Goal: Task Accomplishment & Management: Manage account settings

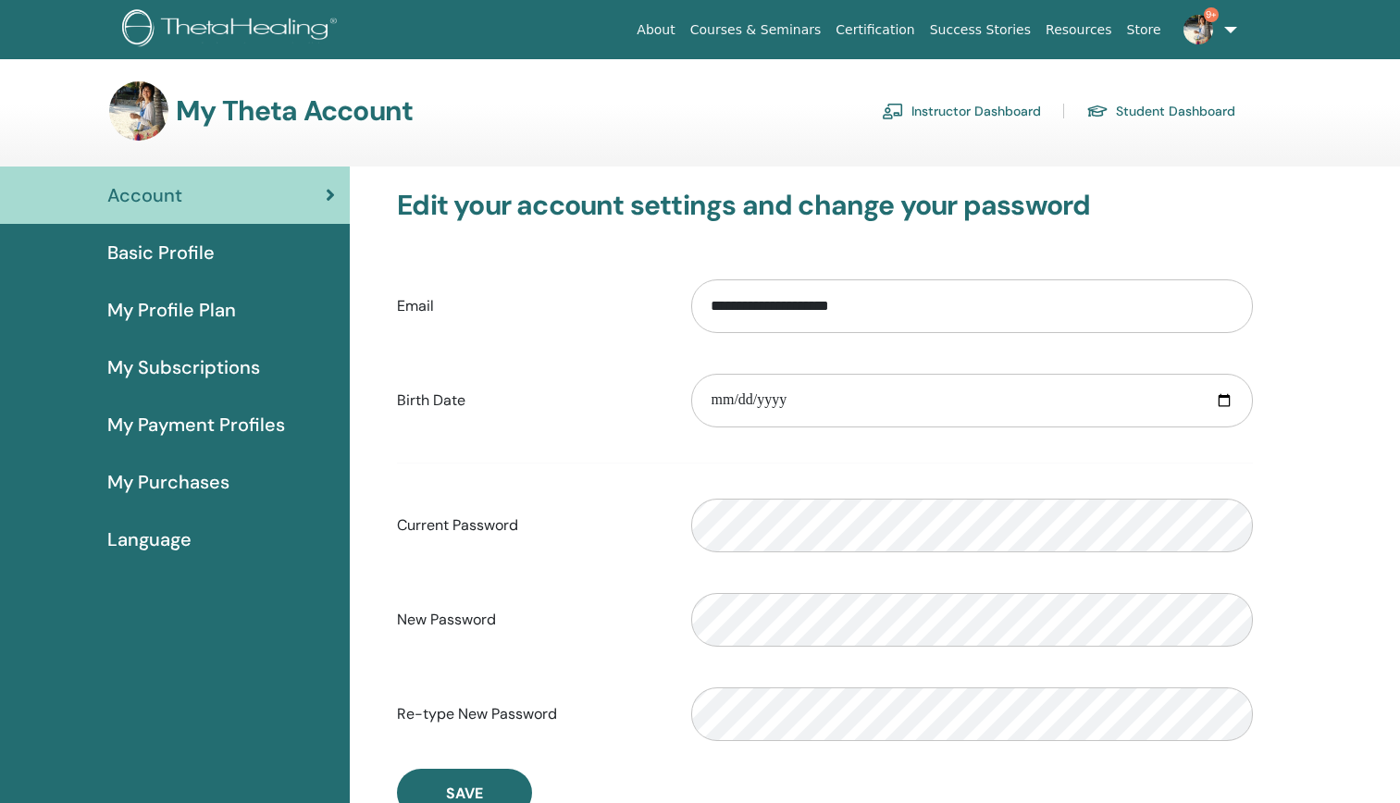
click at [981, 112] on link "Instructor Dashboard" at bounding box center [961, 111] width 159 height 30
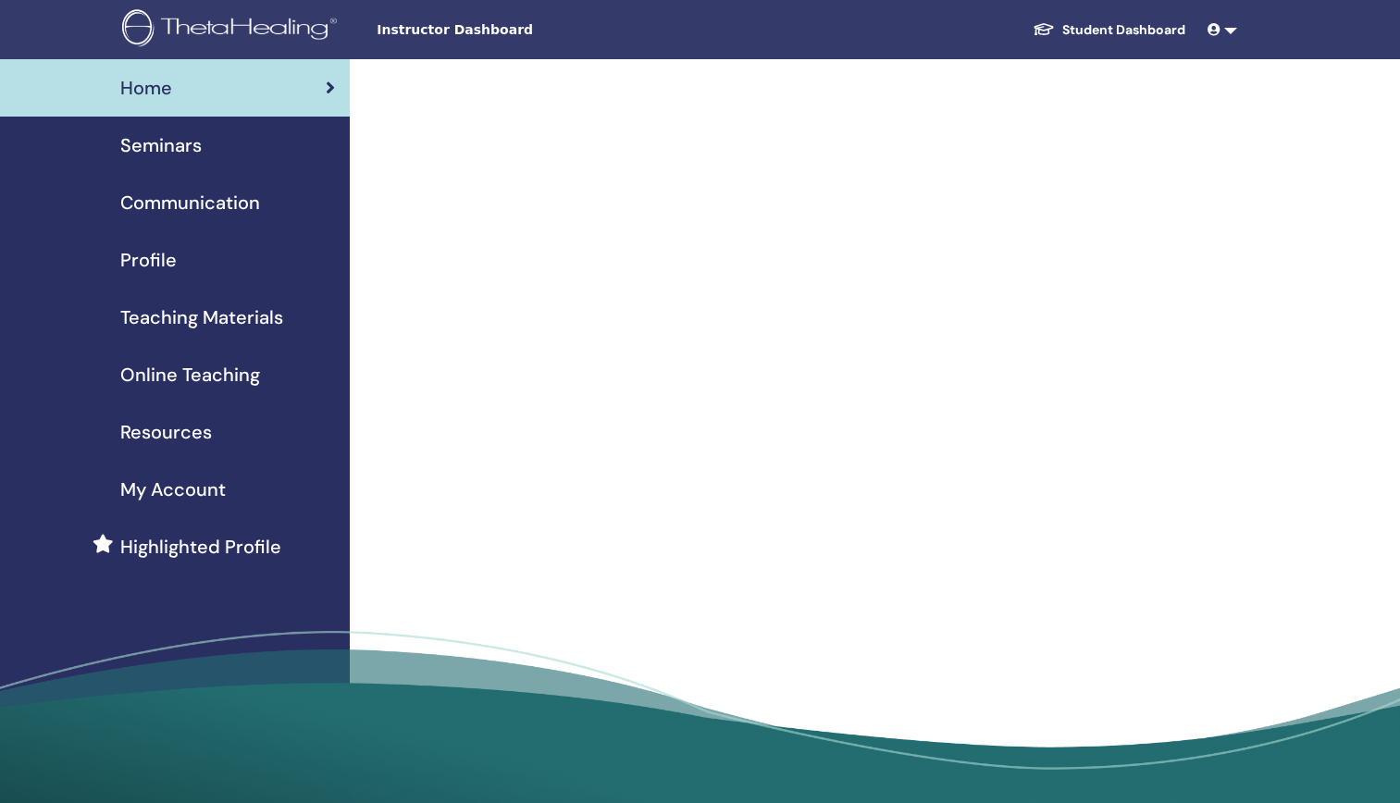
click at [174, 143] on span "Seminars" at bounding box center [160, 145] width 81 height 28
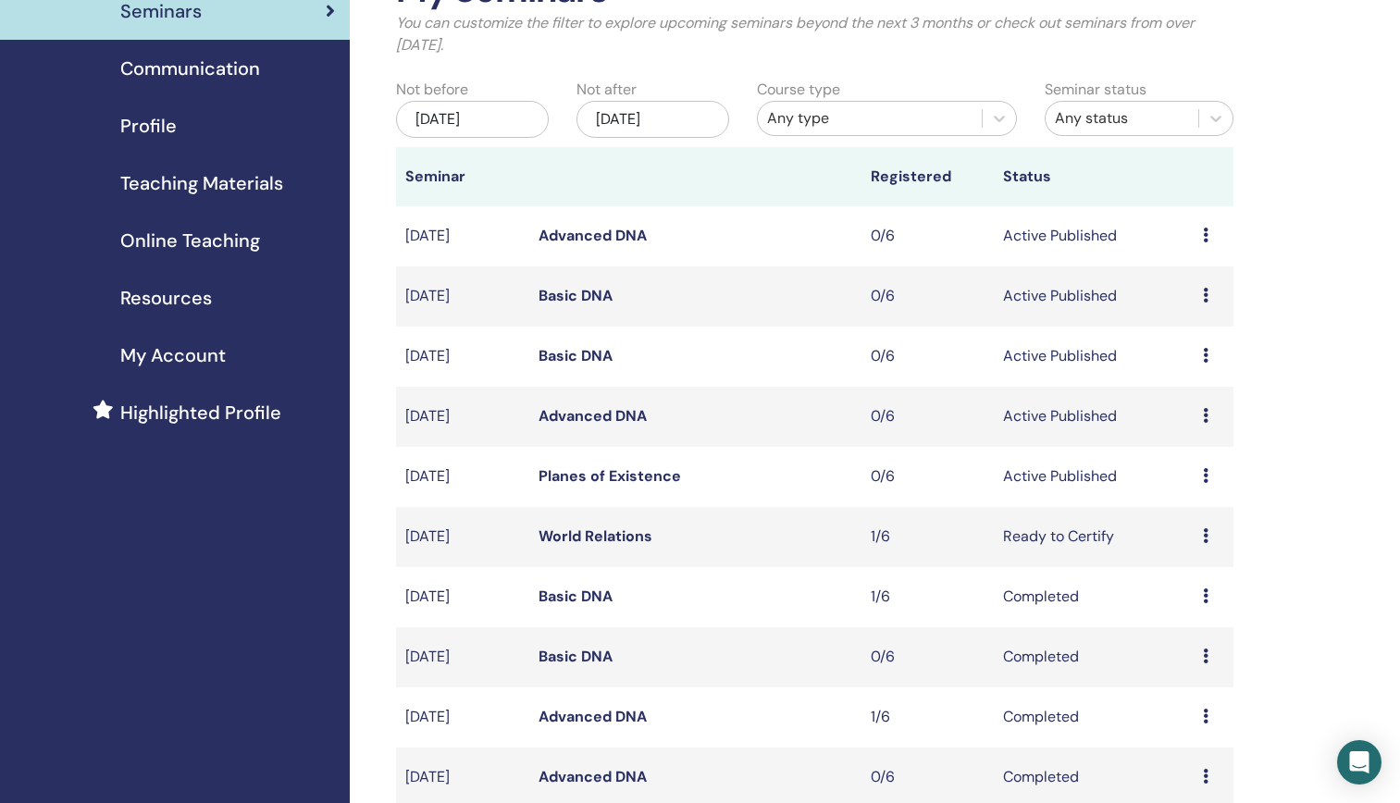
scroll to position [278, 0]
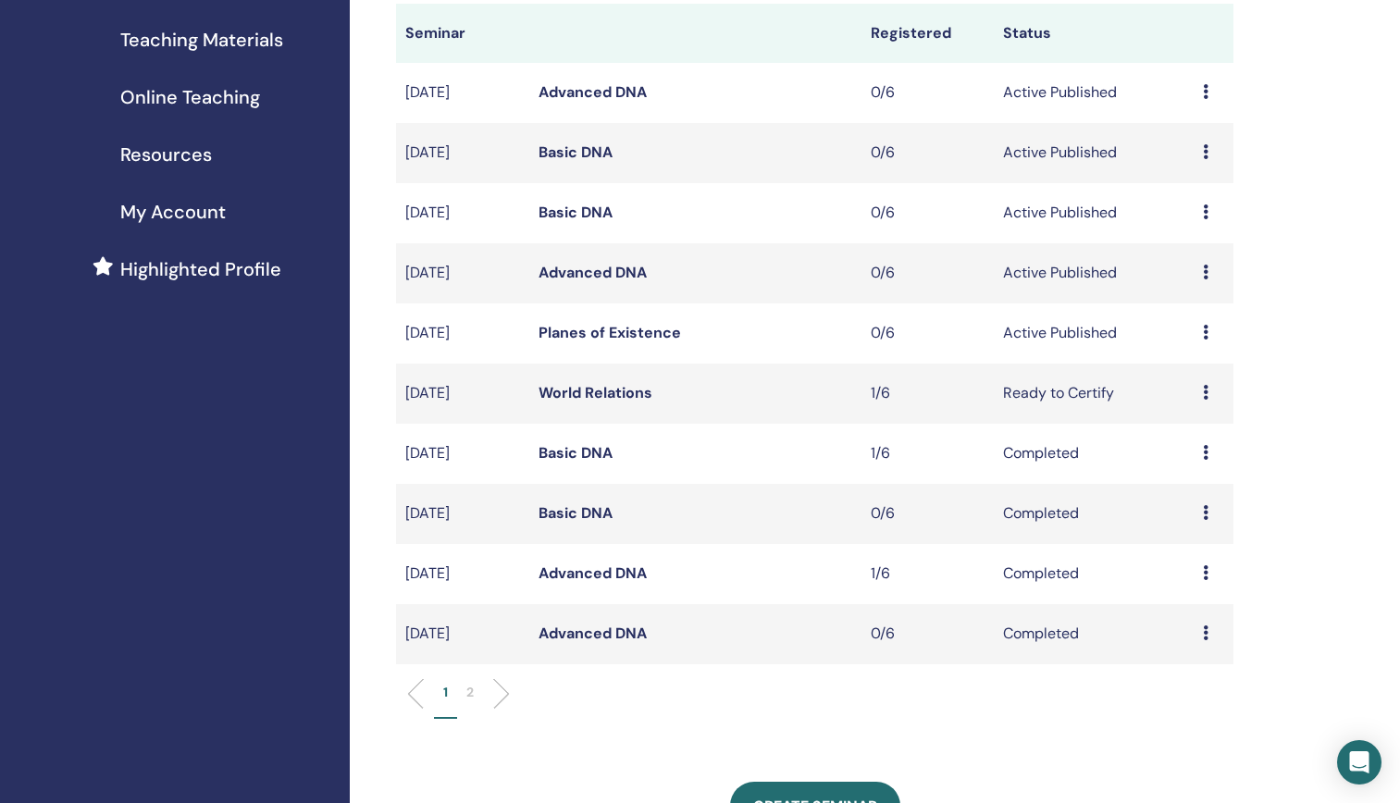
click at [610, 334] on link "Planes of Existence" at bounding box center [609, 332] width 142 height 19
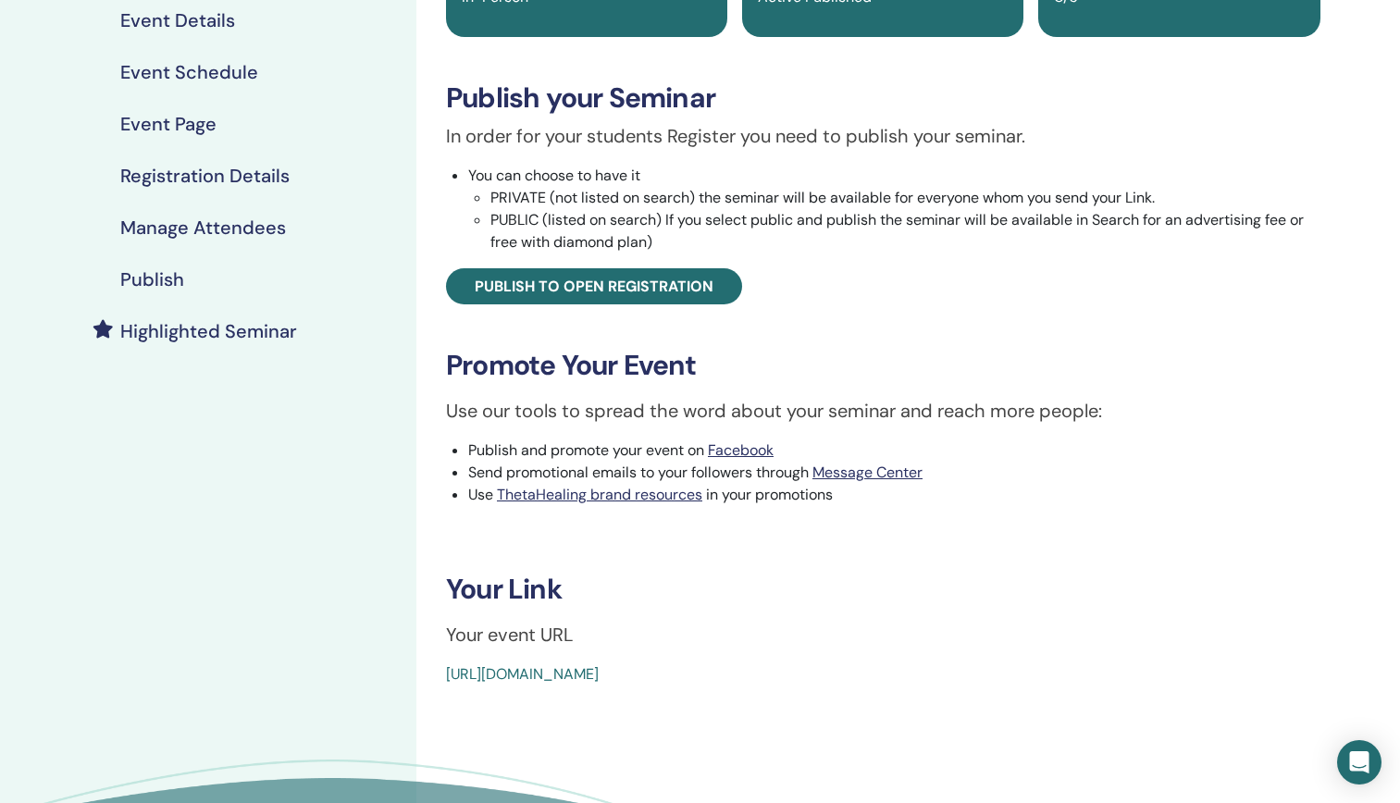
scroll to position [278, 0]
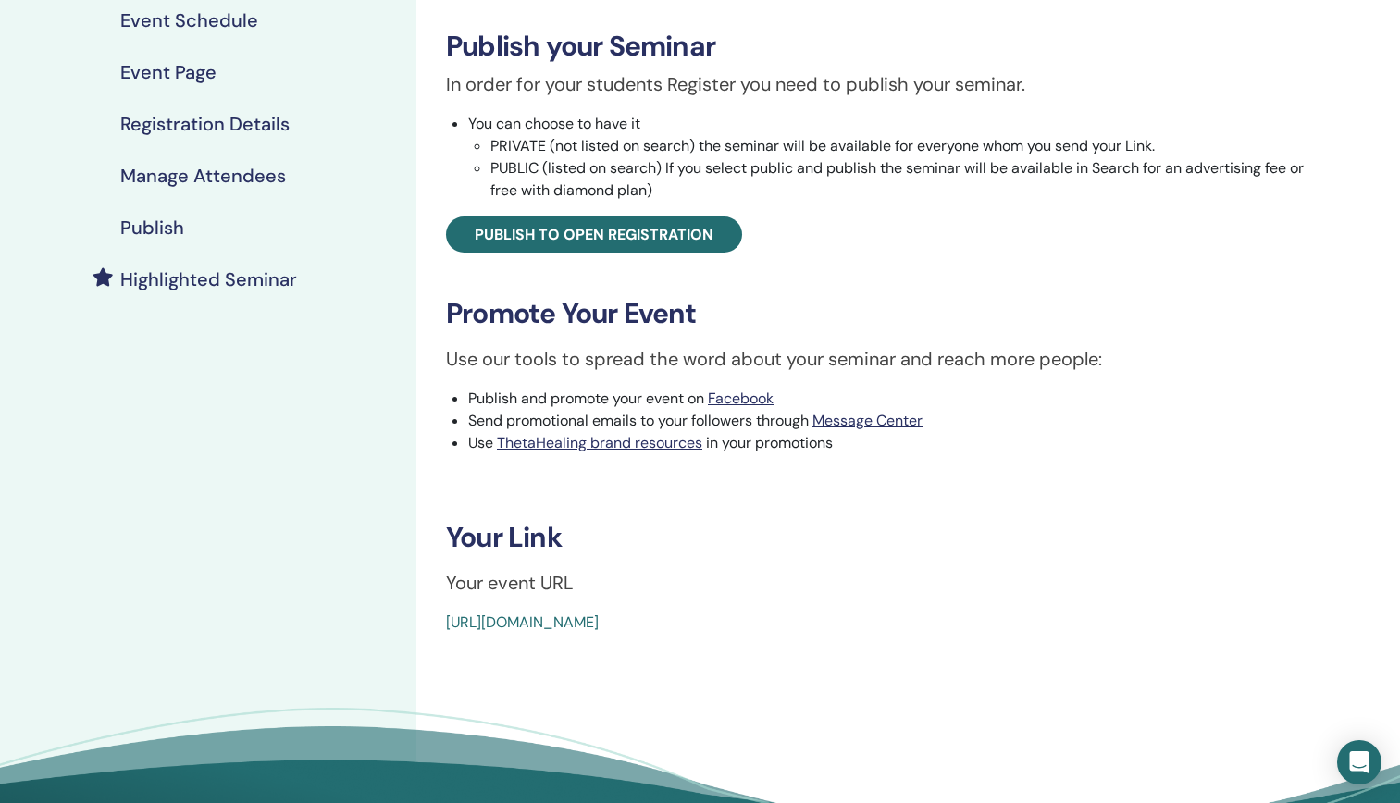
click at [599, 613] on link "https://www.thetahealing.com/seminar-377383-details.html" at bounding box center [522, 621] width 153 height 19
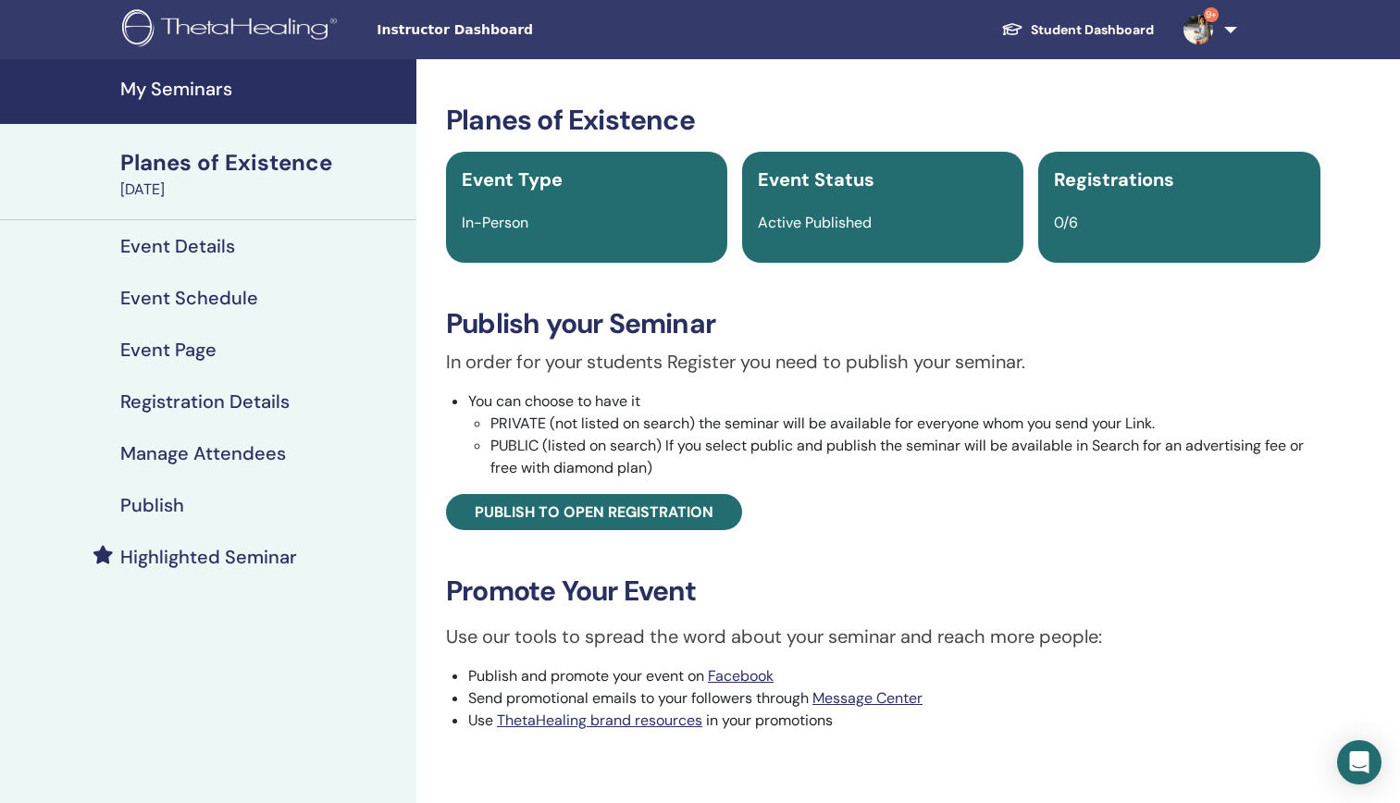
scroll to position [278, 0]
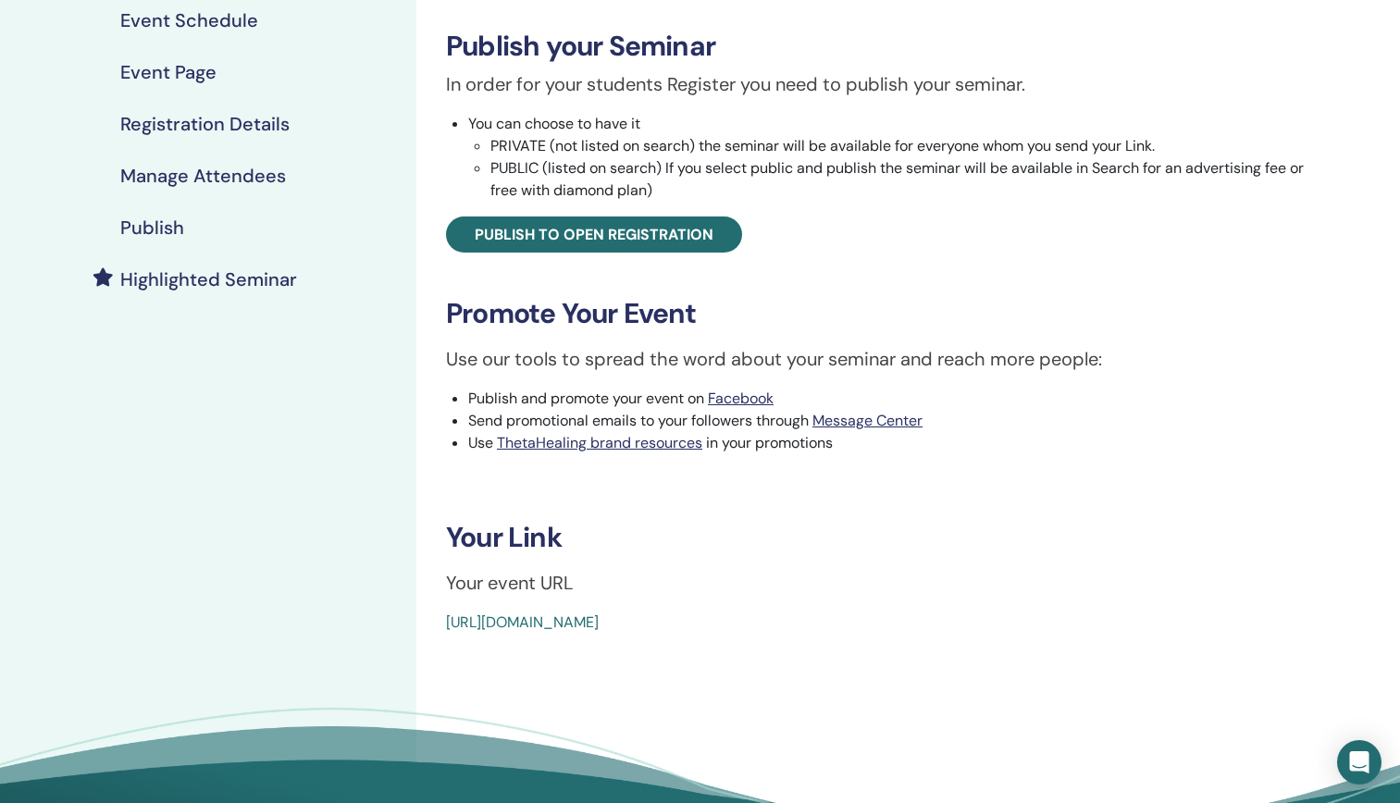
click at [1021, 509] on div "Planes of Existence Event Type In-Person Event Status Active Published Registra…" at bounding box center [882, 230] width 911 height 808
click at [599, 624] on link "https://www.thetahealing.com/seminar-377383-details.html" at bounding box center [522, 621] width 153 height 19
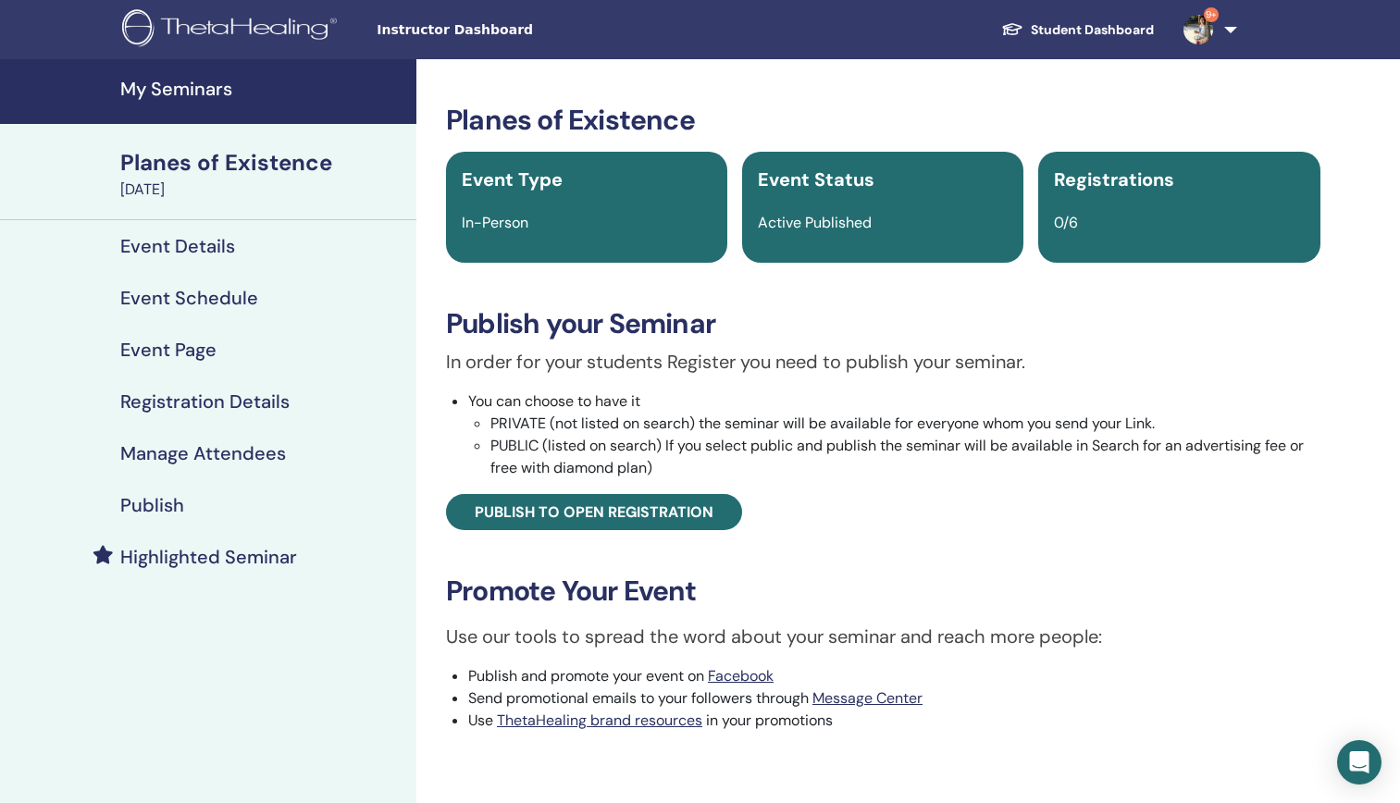
scroll to position [278, 0]
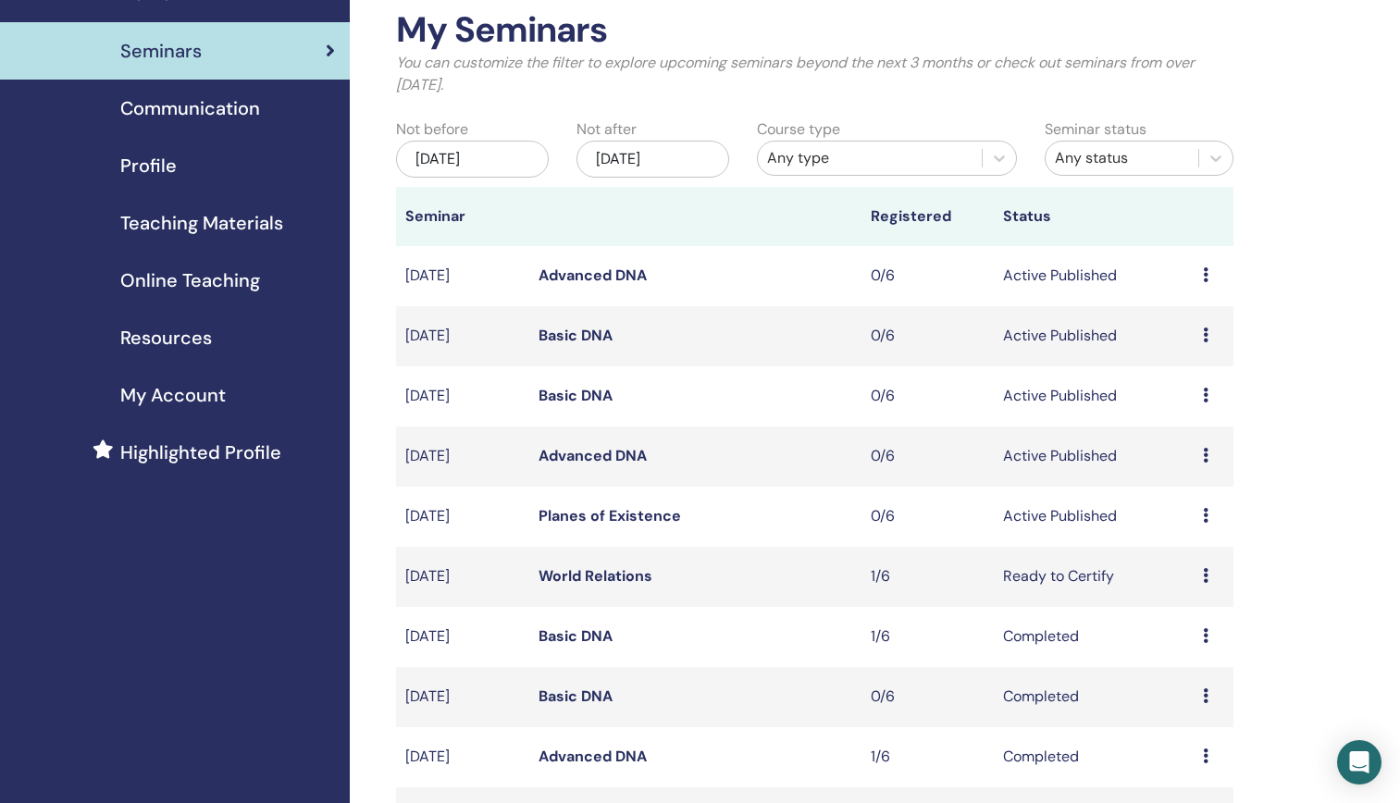
scroll to position [93, 0]
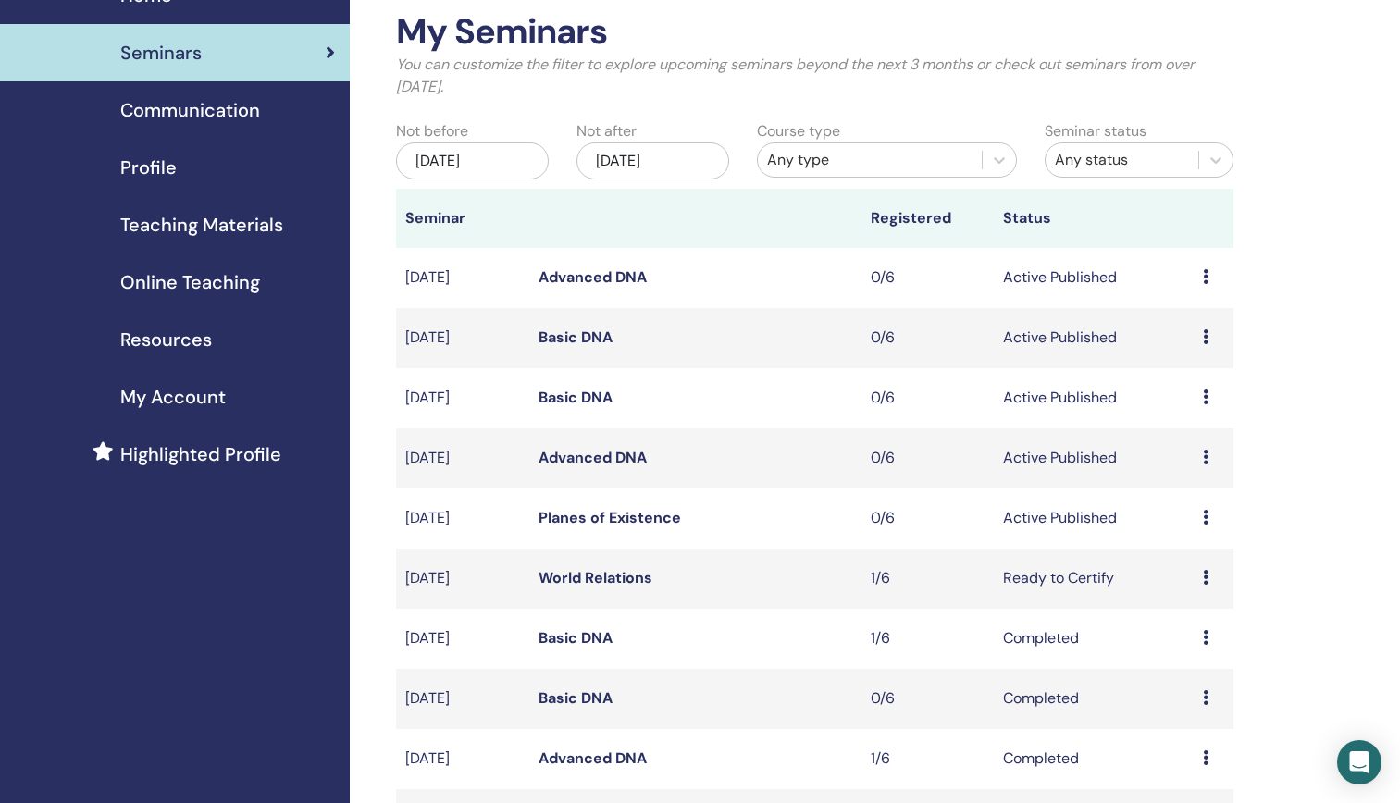
click at [1205, 336] on icon at bounding box center [1206, 336] width 6 height 15
click at [1205, 438] on p "Cancel" at bounding box center [1192, 435] width 70 height 22
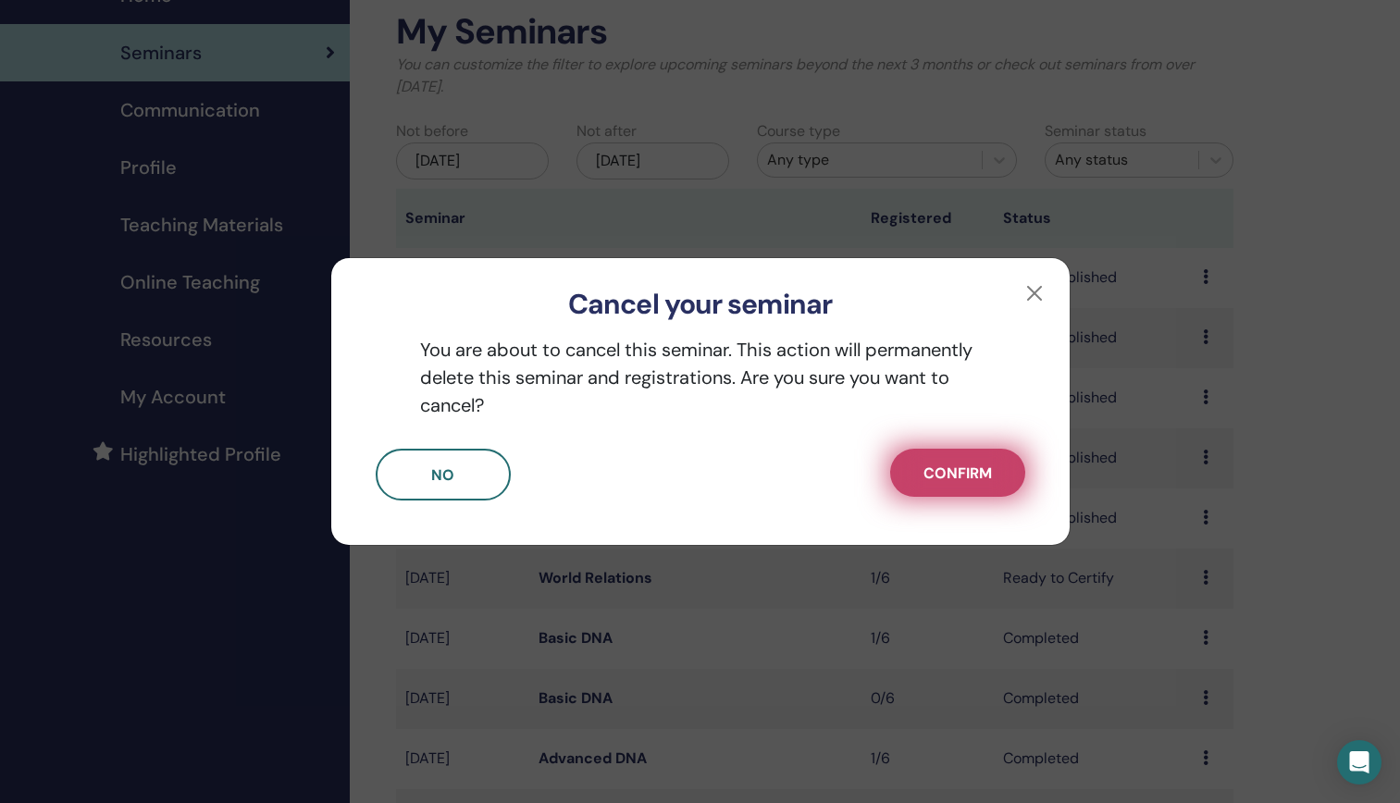
click at [963, 486] on button "Confirm" at bounding box center [957, 473] width 135 height 48
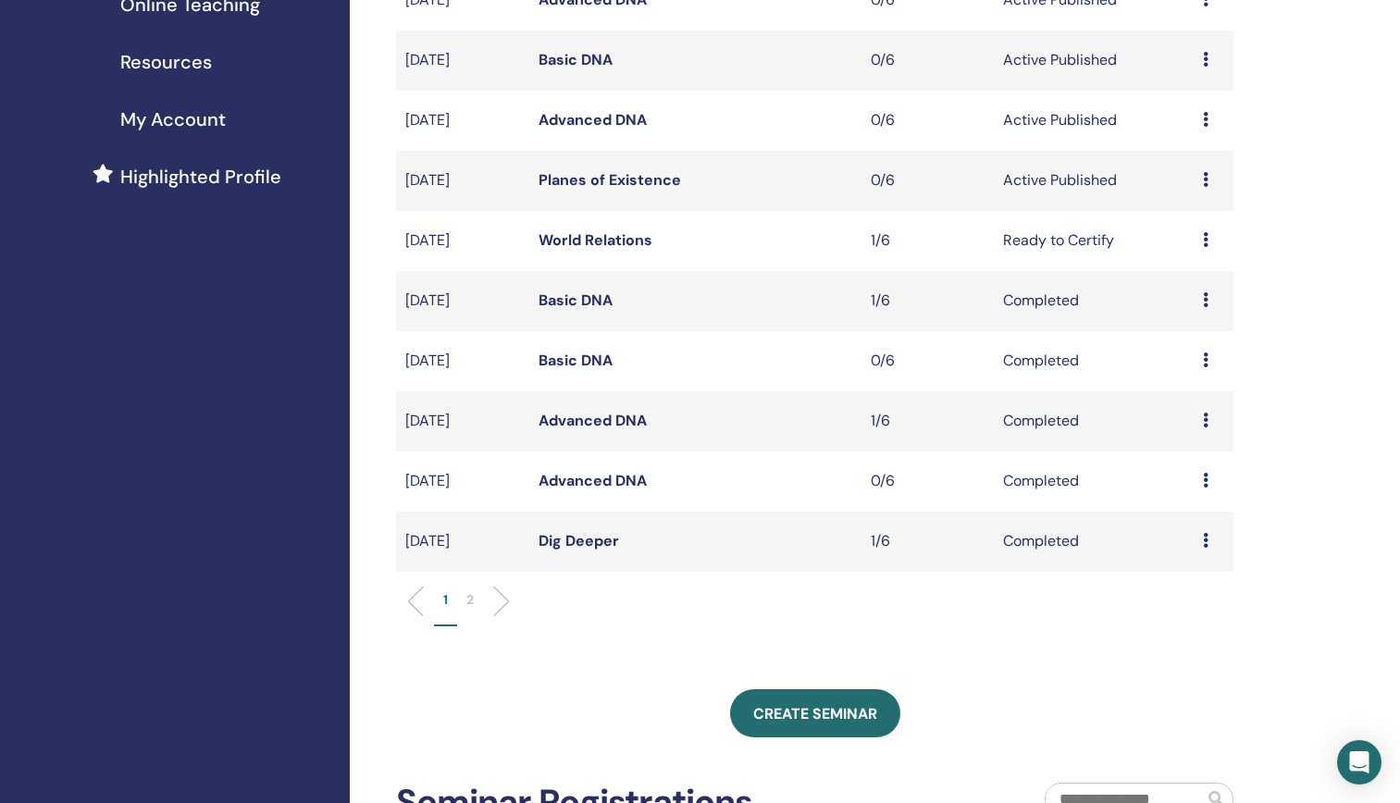
scroll to position [463, 0]
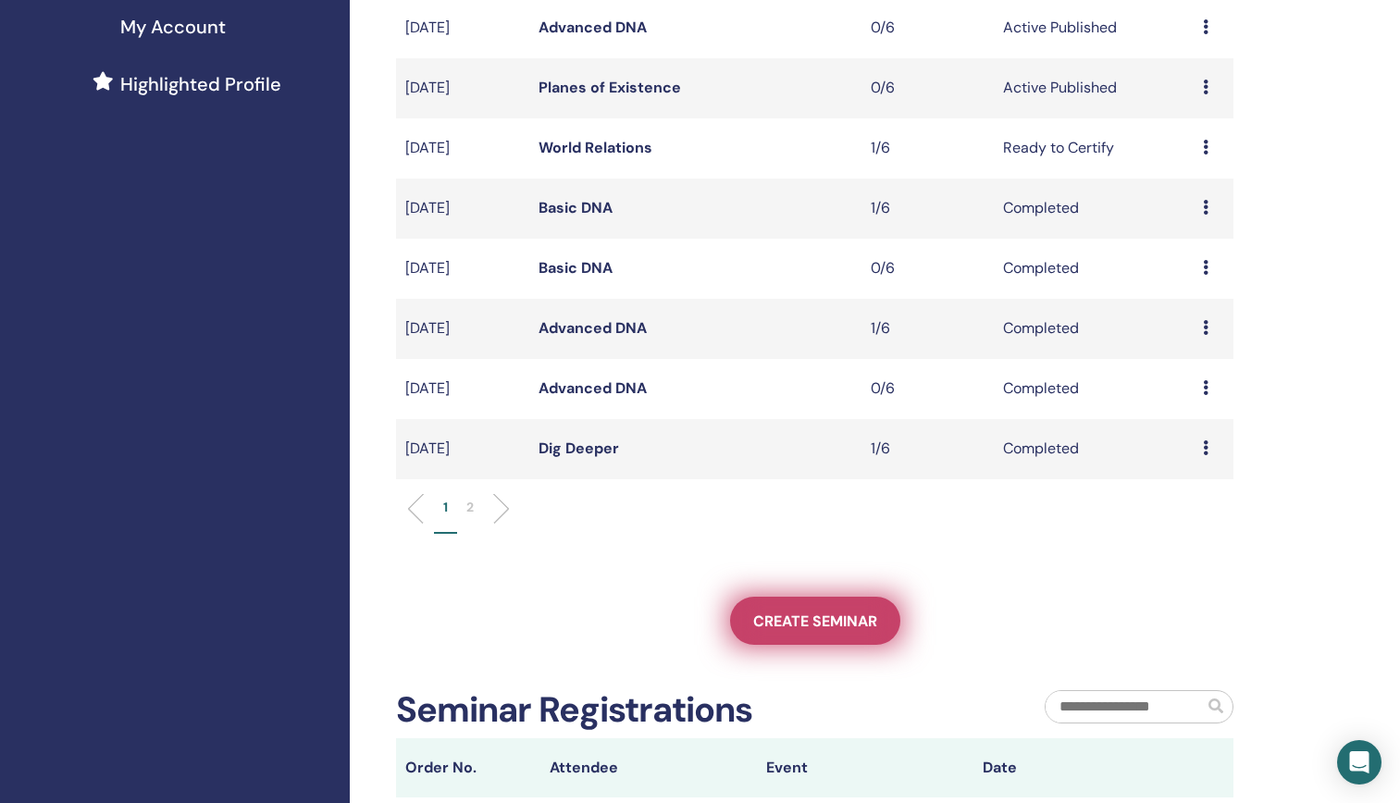
click at [785, 622] on span "Create seminar" at bounding box center [815, 621] width 124 height 19
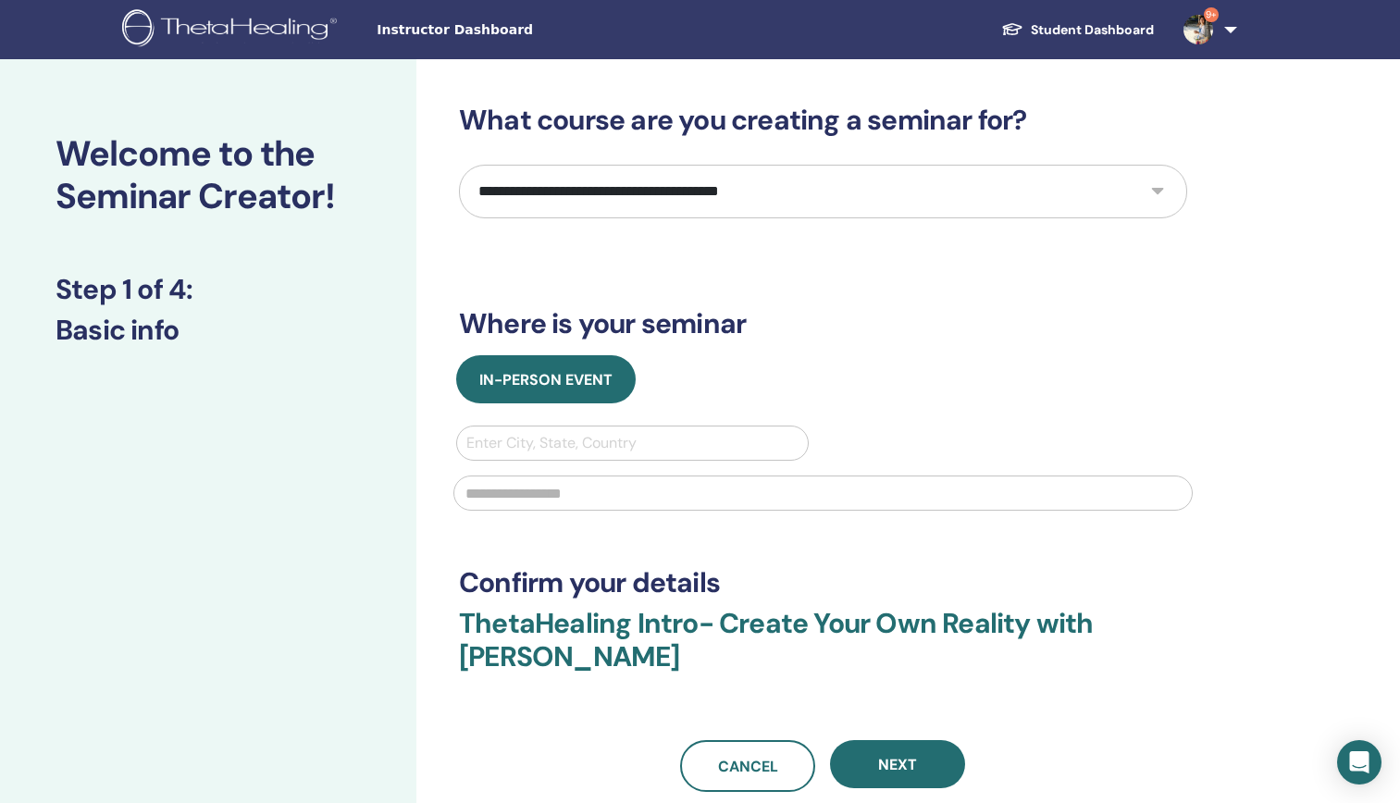
click at [847, 202] on select "**********" at bounding box center [823, 192] width 728 height 54
select select "*"
click at [459, 165] on select "**********" at bounding box center [823, 192] width 728 height 54
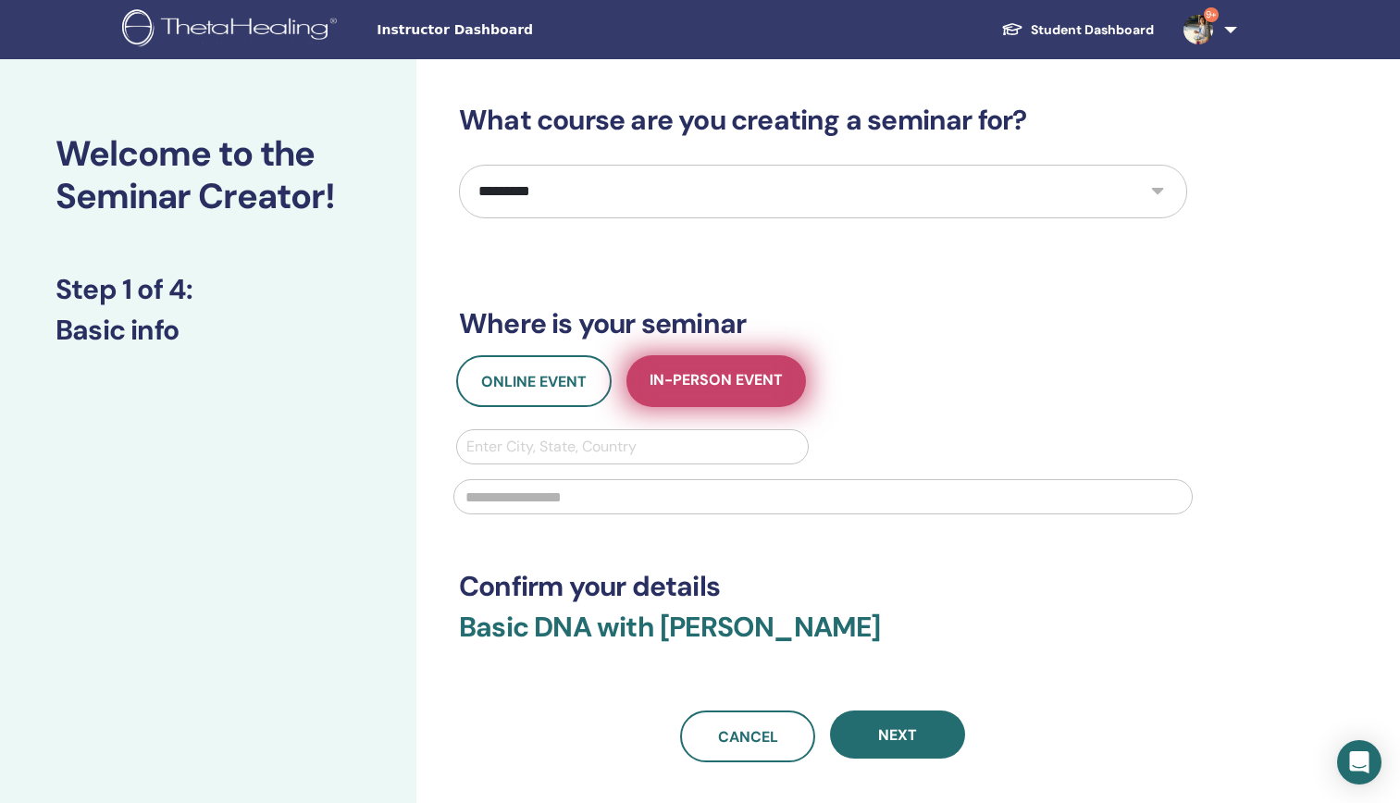
click at [711, 379] on span "In-Person Event" at bounding box center [715, 381] width 133 height 23
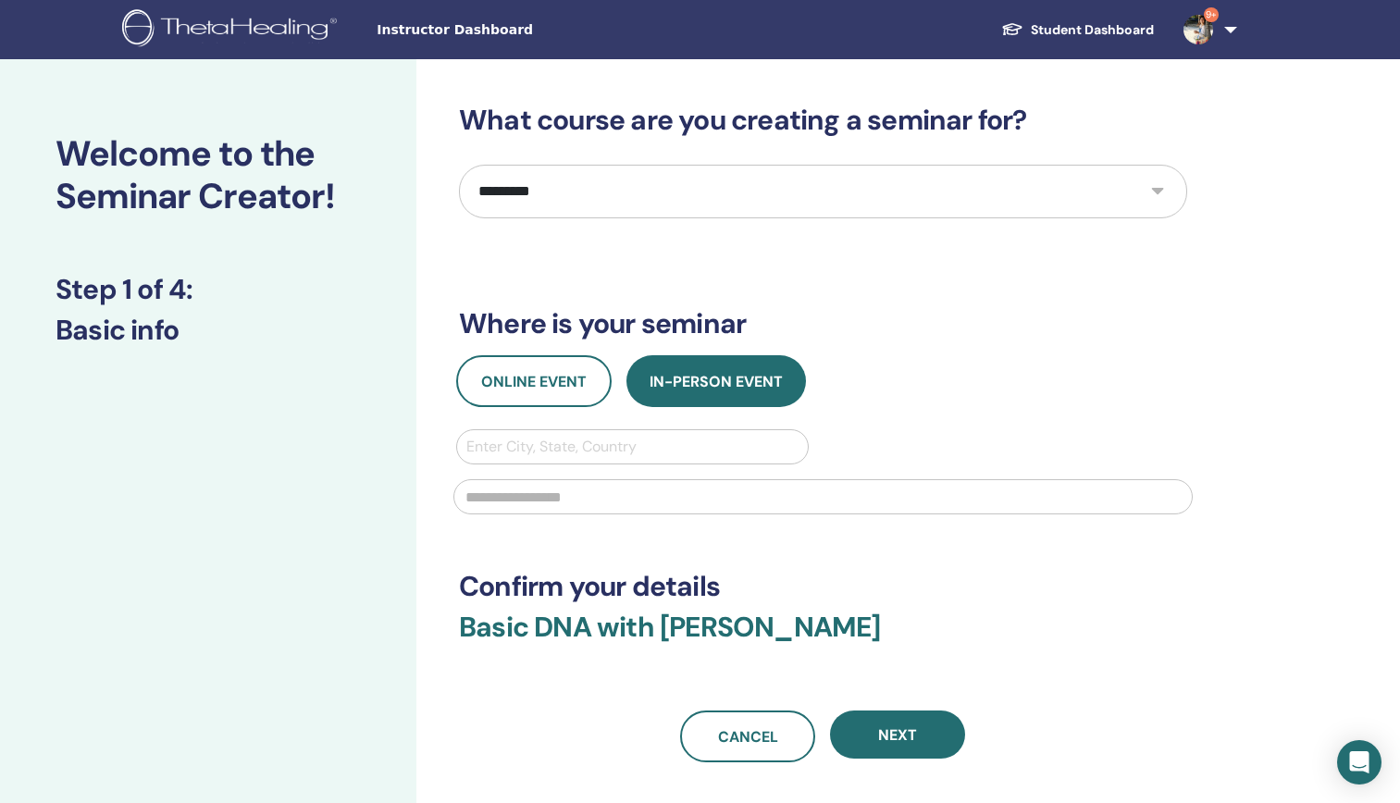
click at [613, 437] on div at bounding box center [632, 447] width 332 height 26
type input "*"
type input "**"
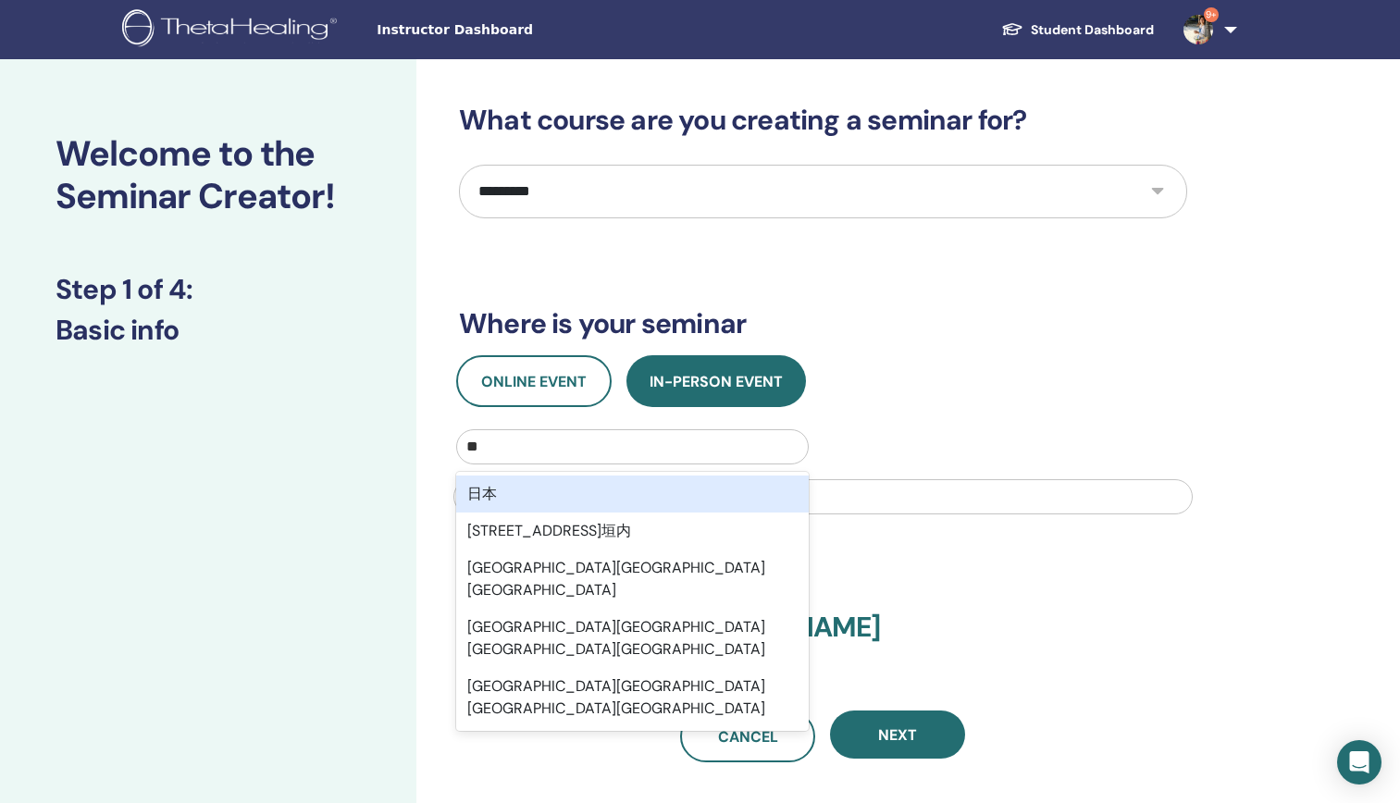
click at [655, 497] on div "日本" at bounding box center [632, 494] width 352 height 37
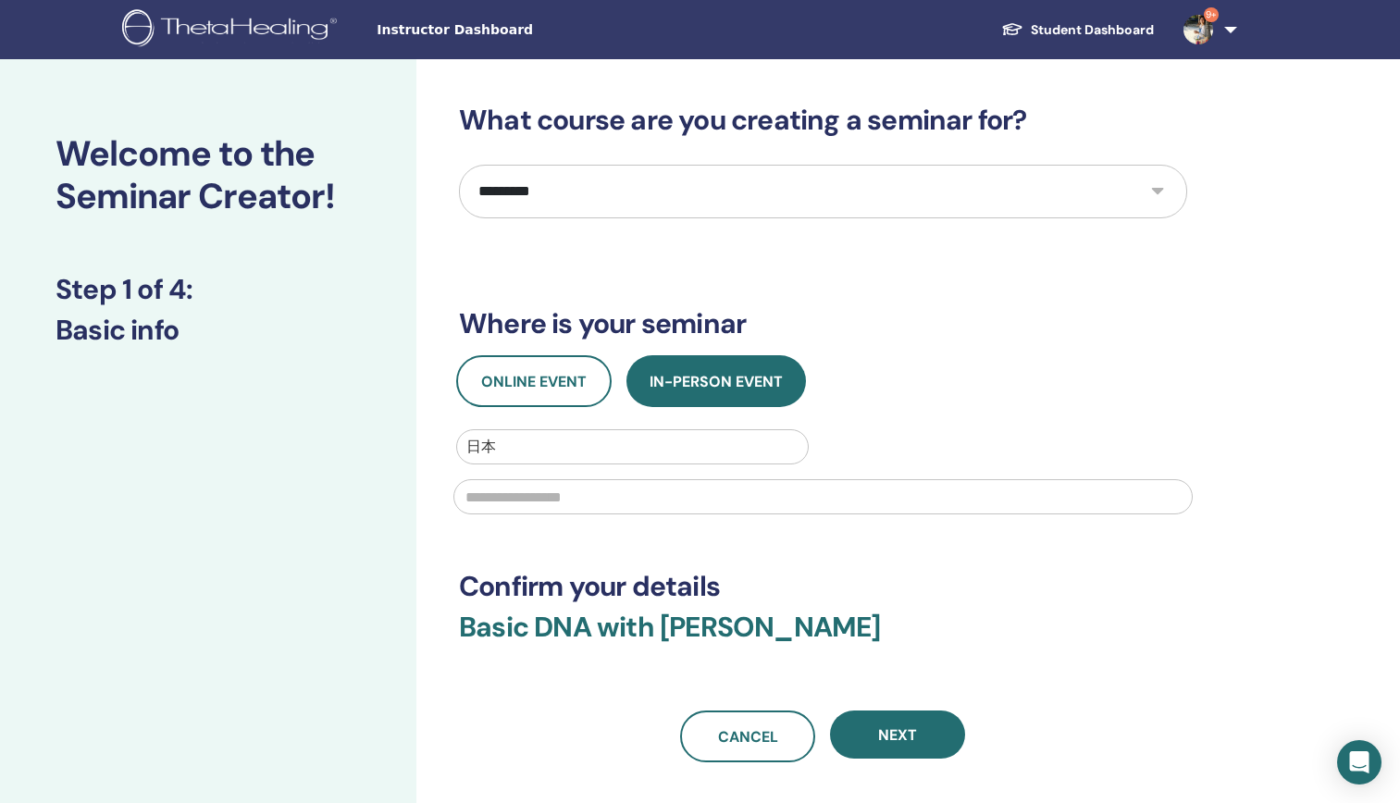
click at [655, 497] on input "text" at bounding box center [822, 496] width 739 height 35
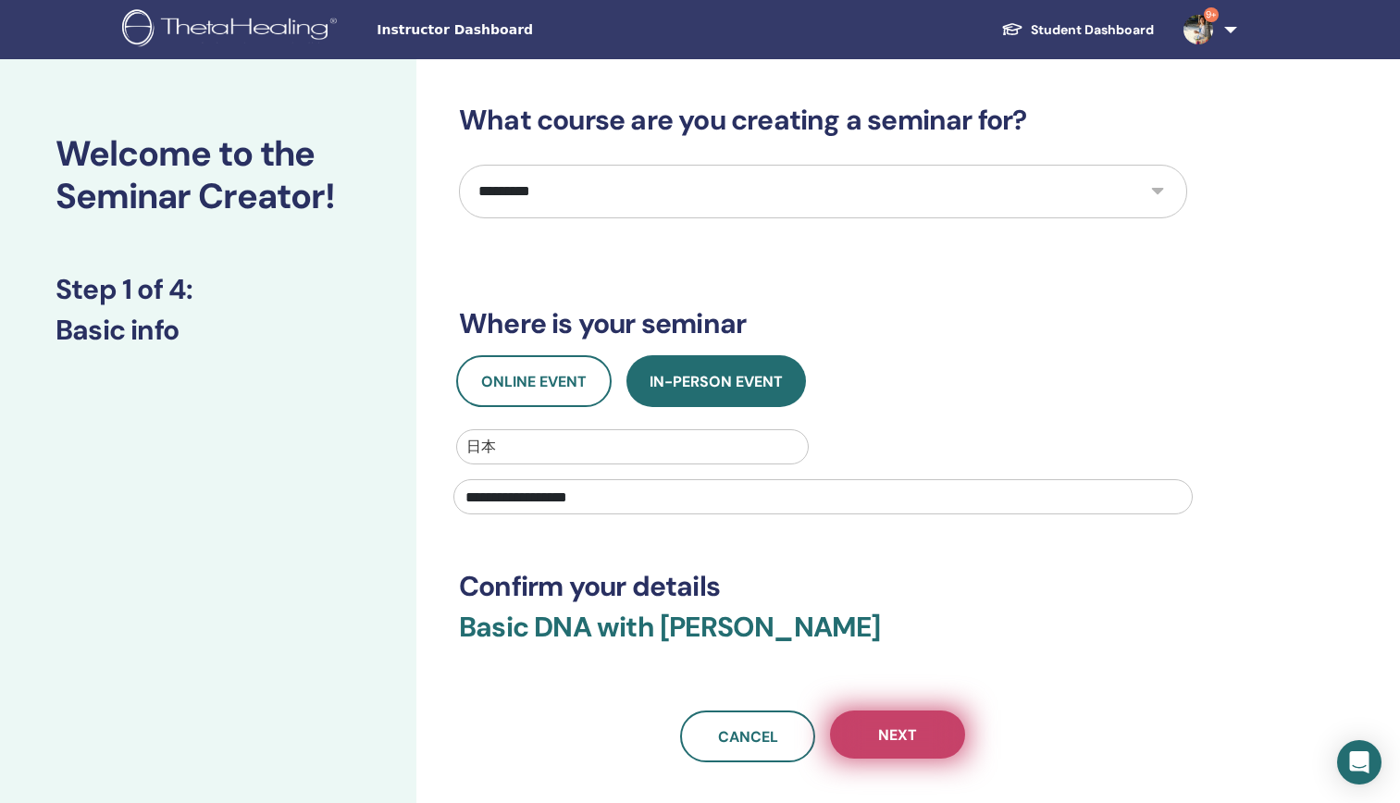
type input "**********"
click at [912, 731] on span "Next" at bounding box center [897, 734] width 39 height 19
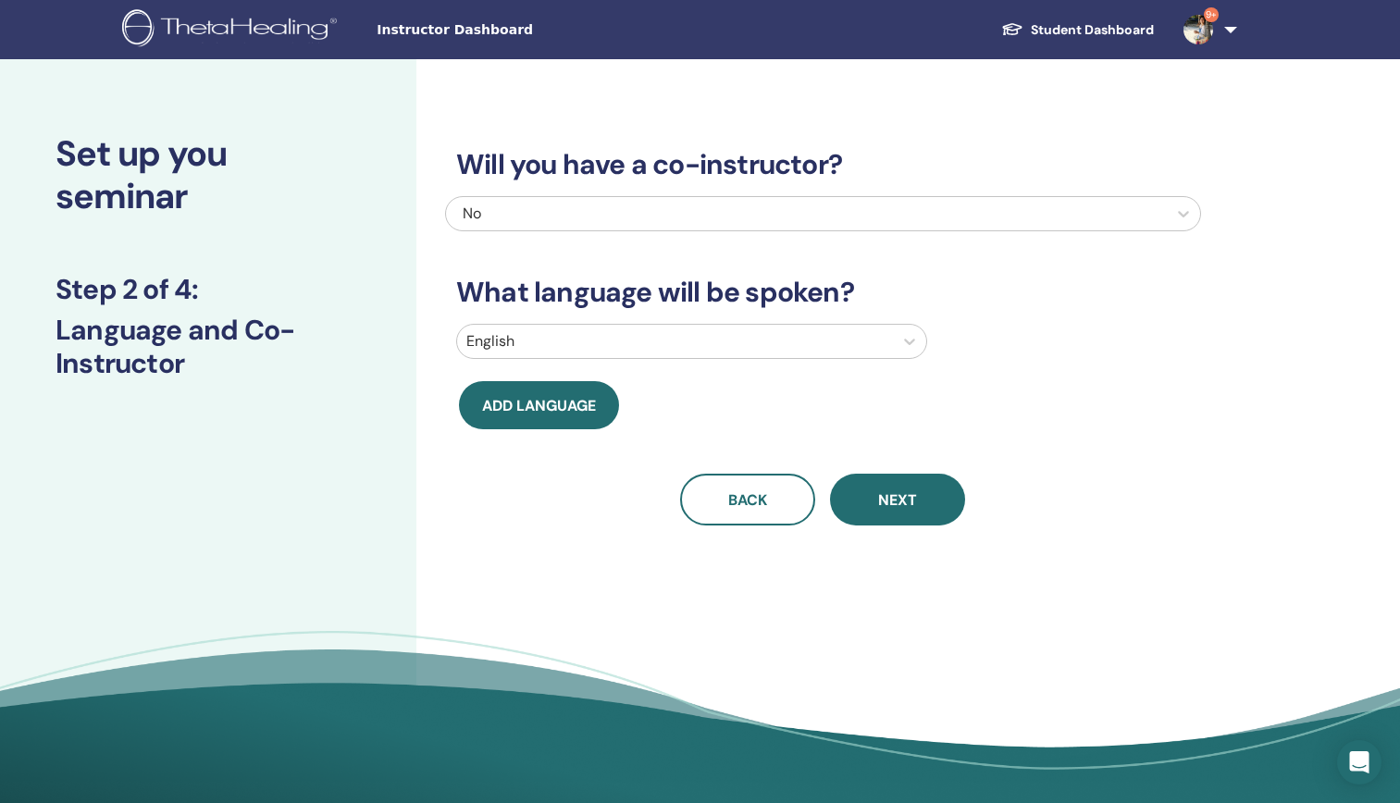
click at [710, 357] on div "English" at bounding box center [675, 341] width 436 height 33
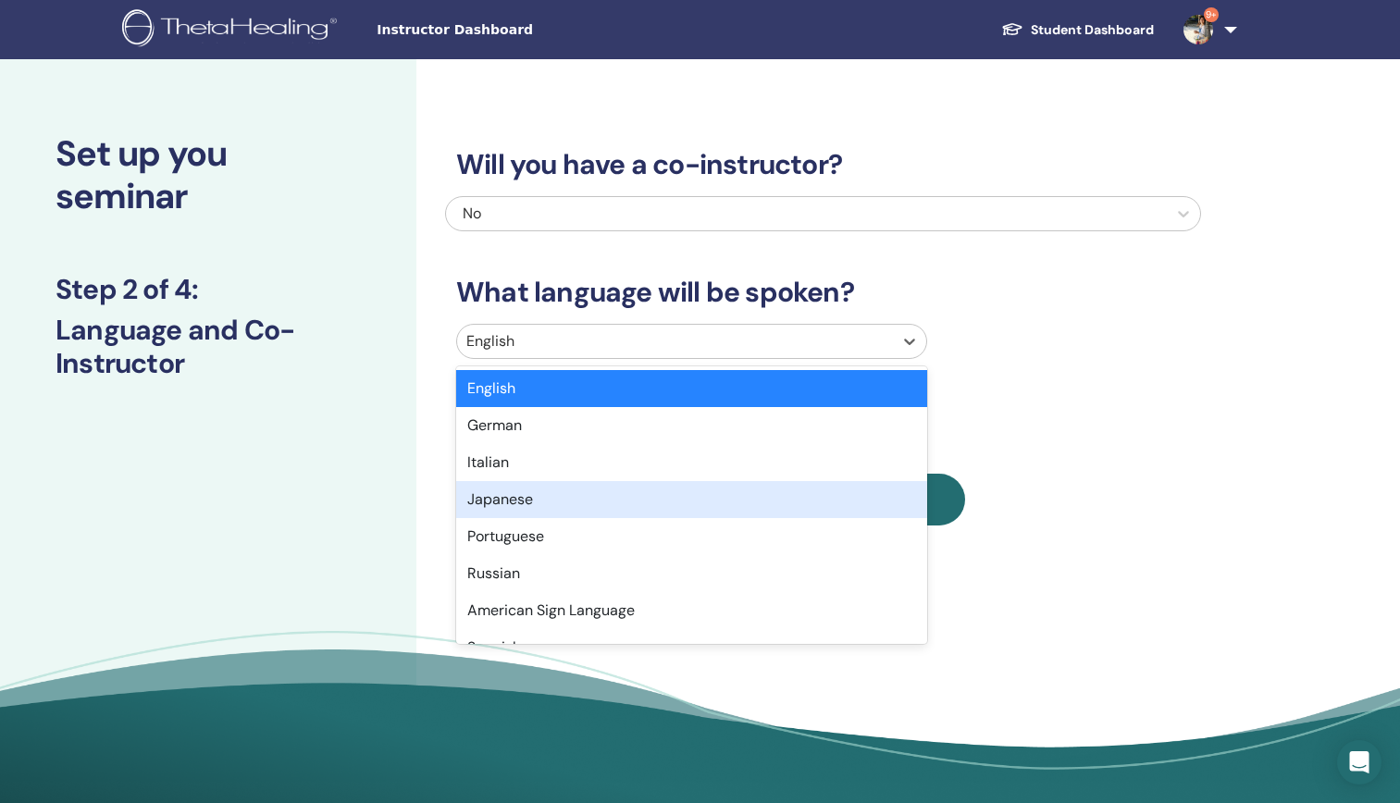
click at [659, 503] on div "Japanese" at bounding box center [691, 499] width 471 height 37
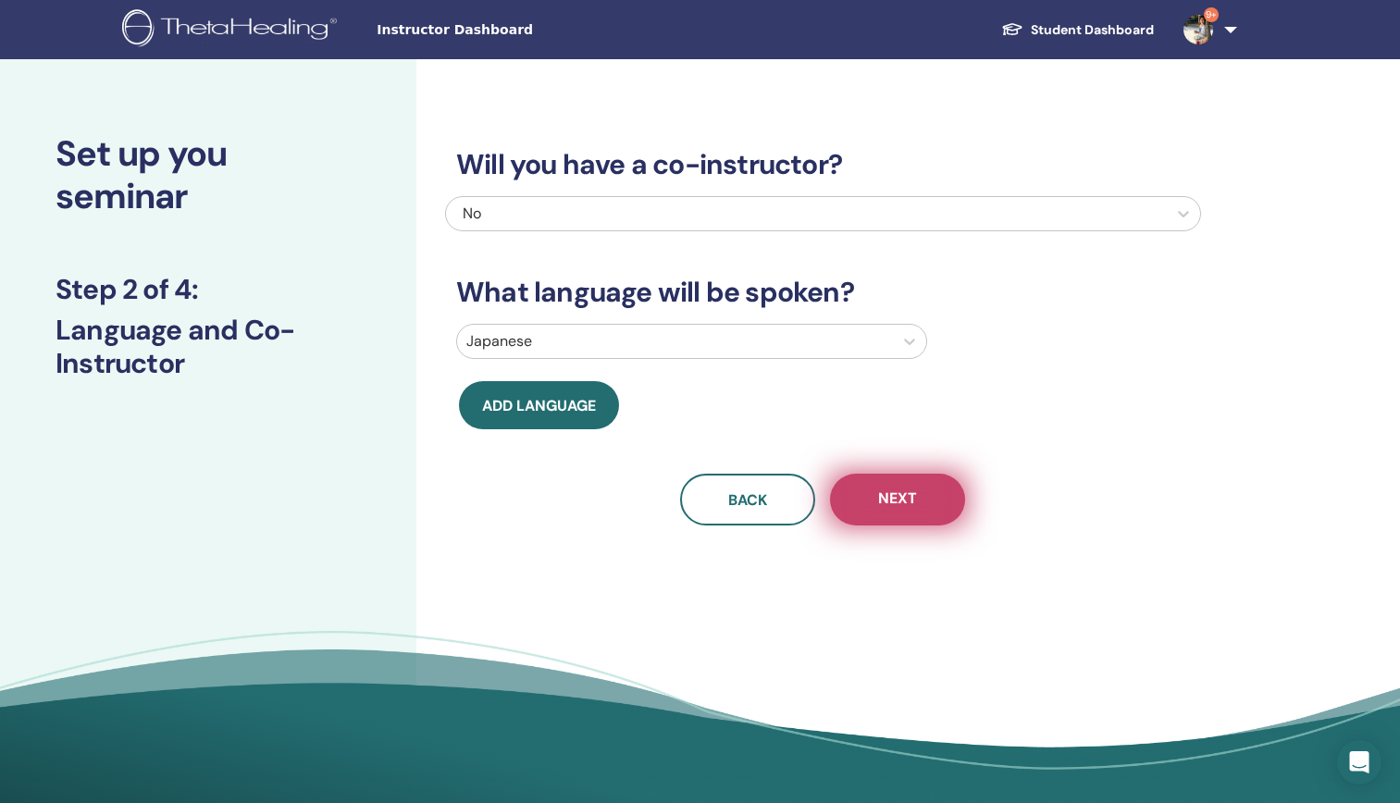
click at [923, 492] on button "Next" at bounding box center [897, 500] width 135 height 52
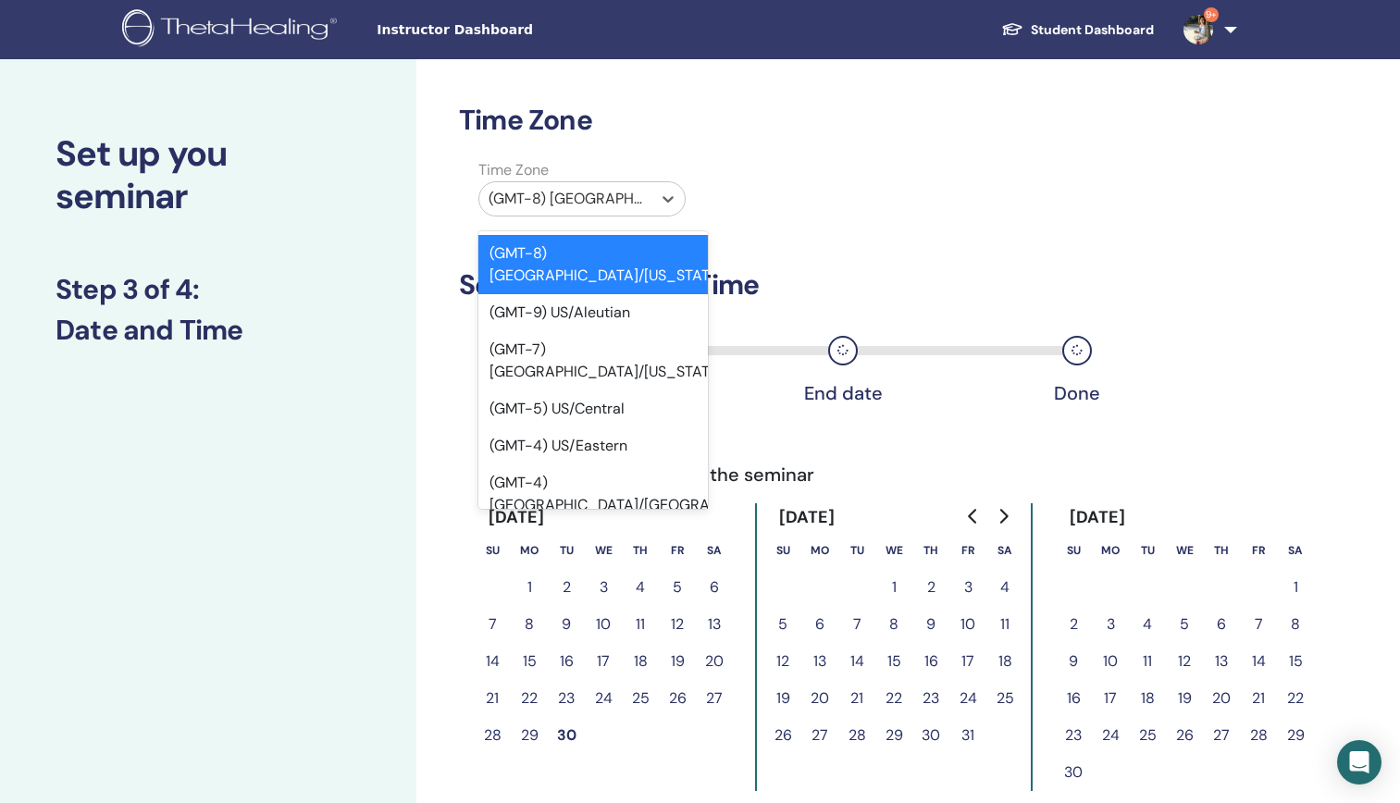
click at [630, 193] on div at bounding box center [565, 199] width 154 height 26
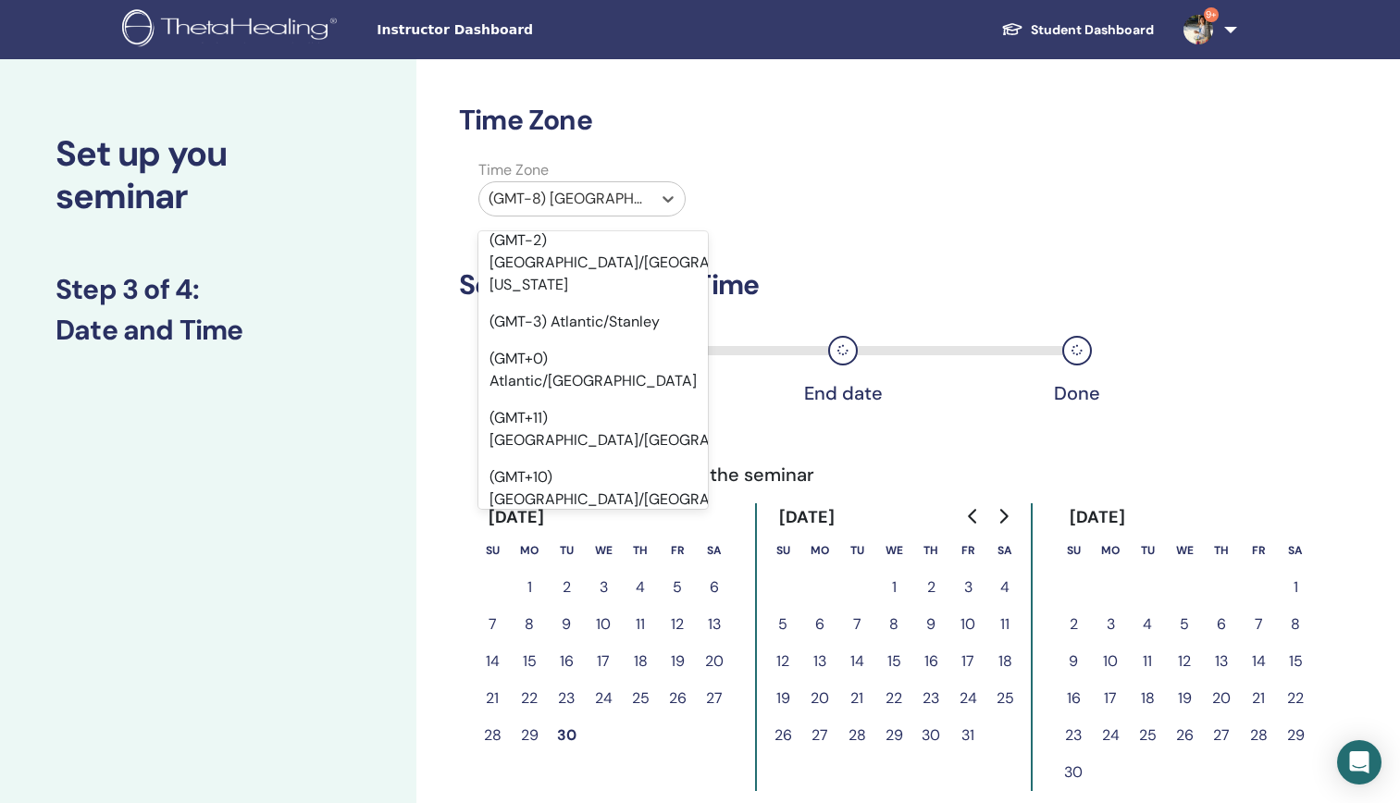
scroll to position [21784, 0]
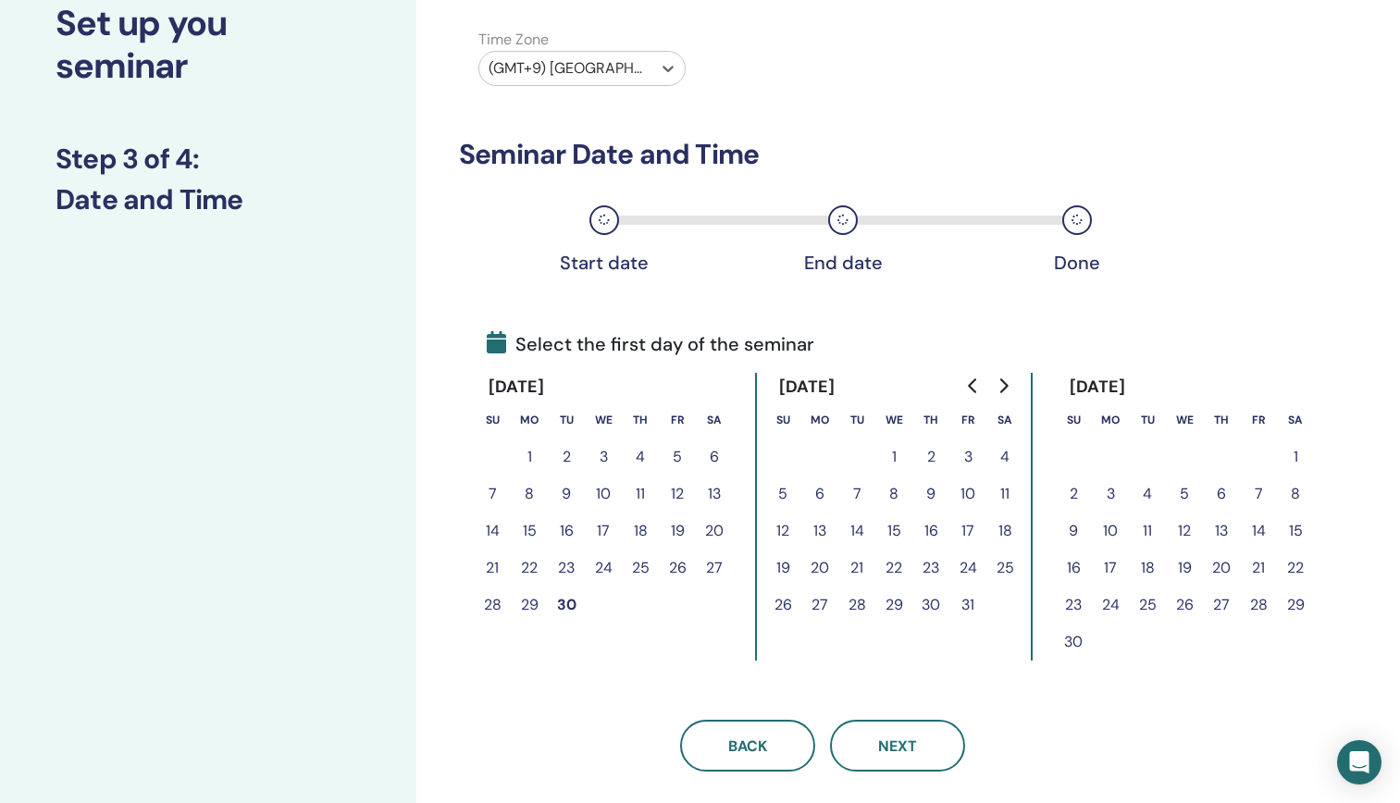
scroll to position [185, 0]
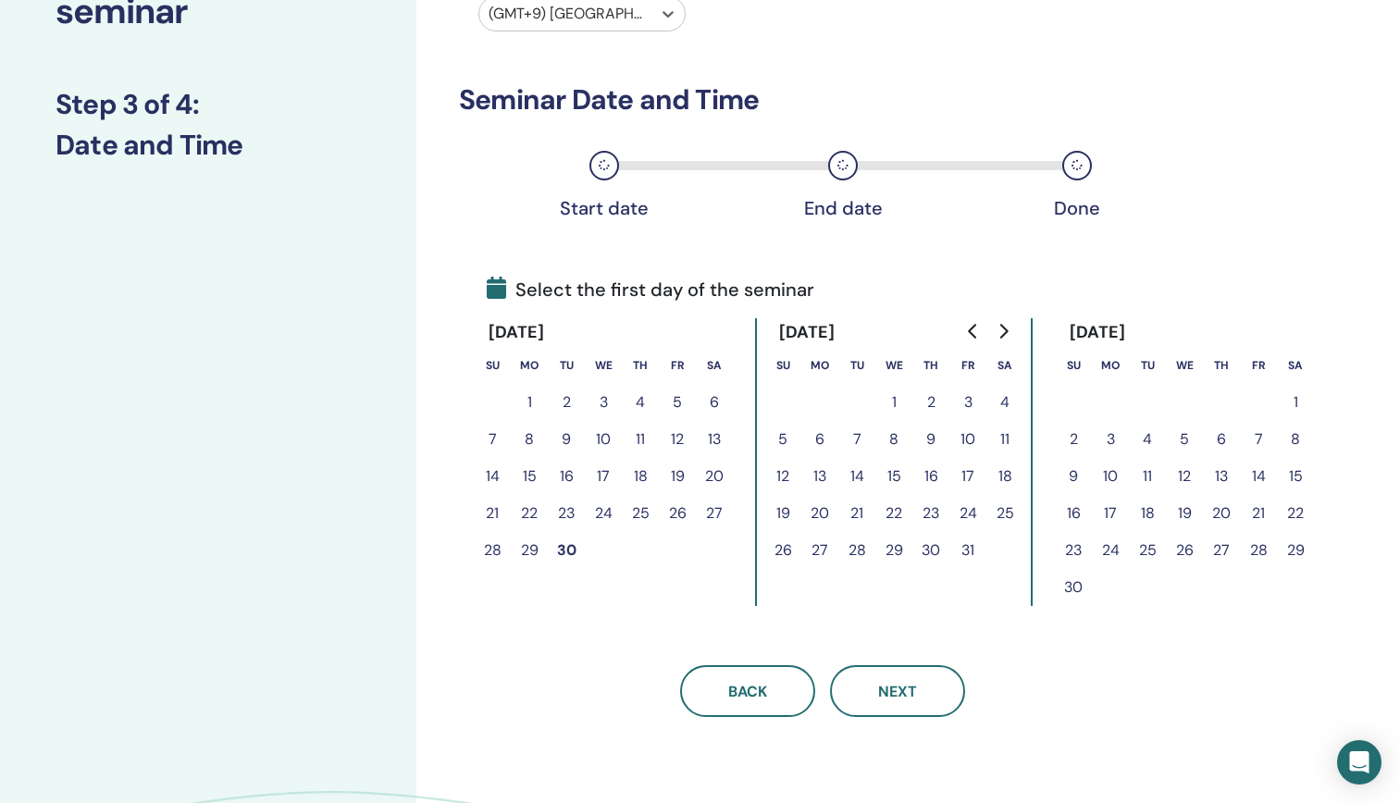
click at [1154, 521] on button "18" at bounding box center [1147, 513] width 37 height 37
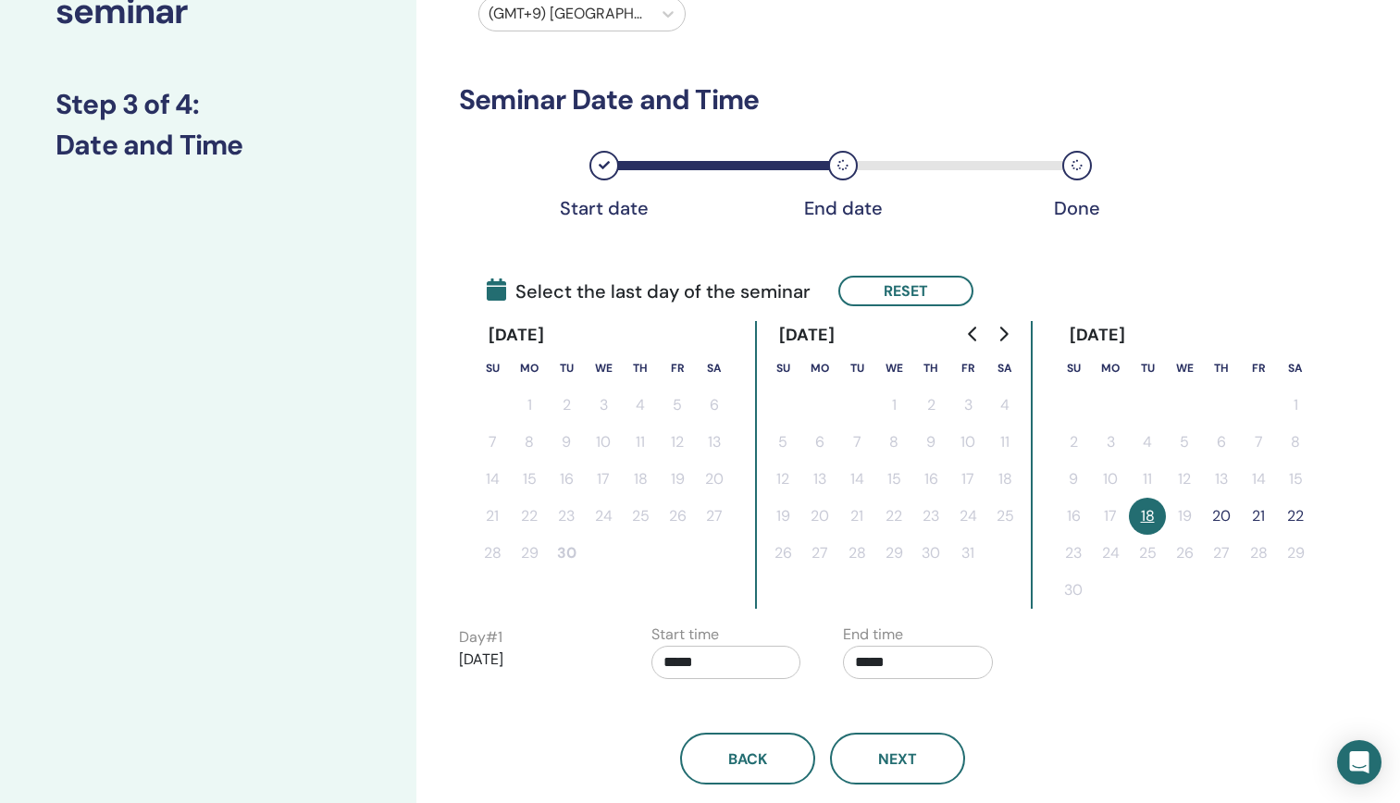
click at [1232, 513] on button "20" at bounding box center [1221, 516] width 37 height 37
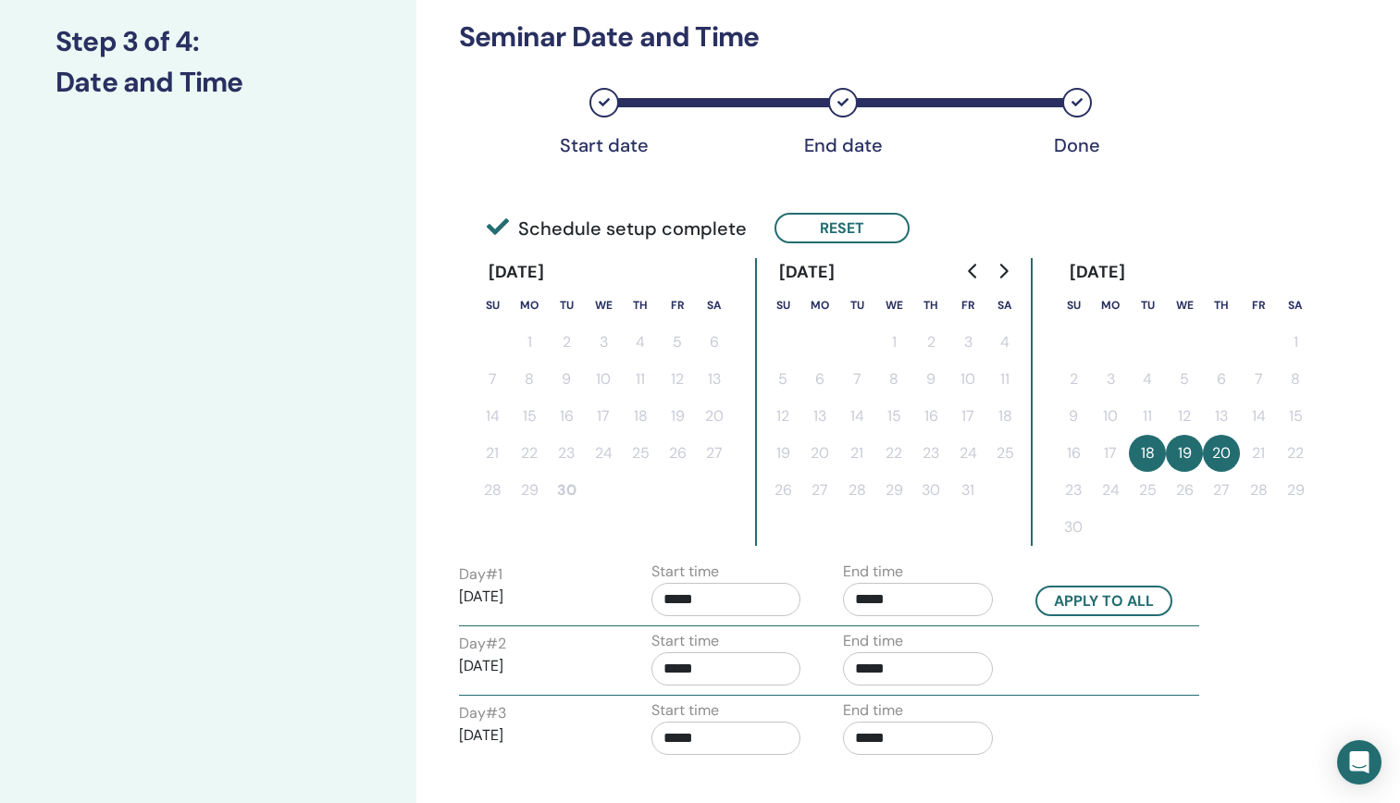
scroll to position [278, 0]
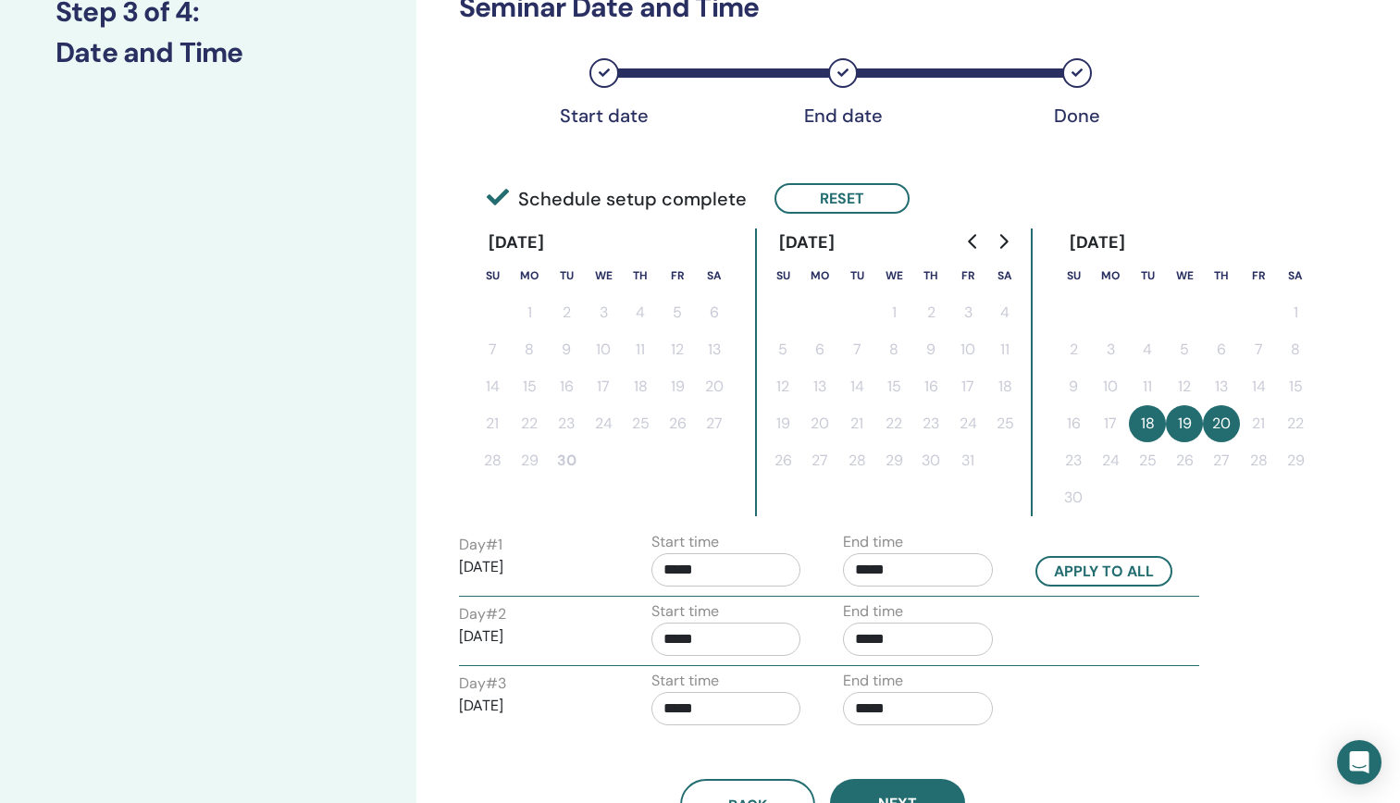
click at [709, 570] on input "*****" at bounding box center [726, 569] width 150 height 33
click at [755, 622] on span "▲" at bounding box center [745, 617] width 37 height 37
type input "*****"
click at [930, 570] on input "*****" at bounding box center [918, 569] width 150 height 33
click at [936, 614] on span "▲" at bounding box center [937, 617] width 37 height 37
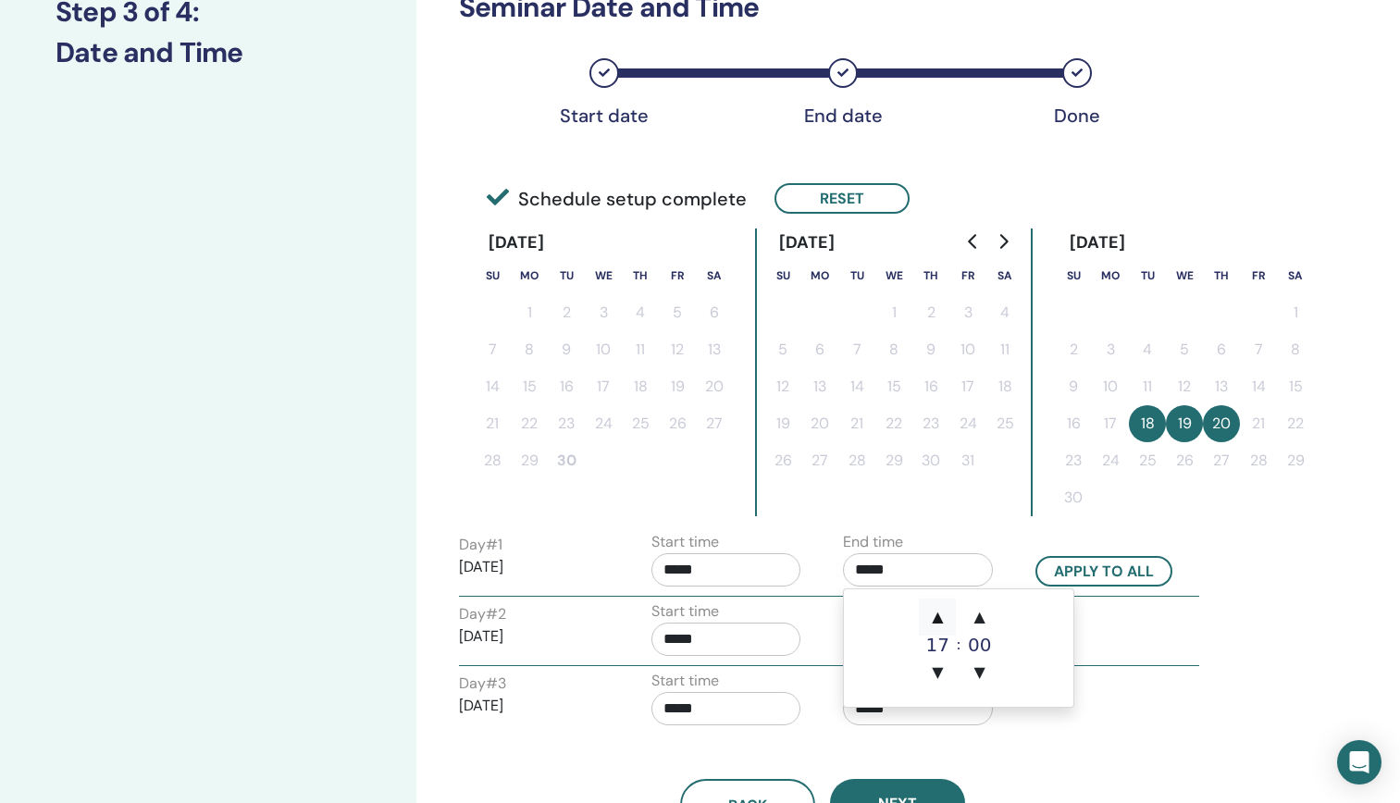
click at [936, 614] on span "▲" at bounding box center [937, 617] width 37 height 37
type input "*****"
click at [1114, 585] on button "Apply to all" at bounding box center [1103, 571] width 137 height 31
type input "*****"
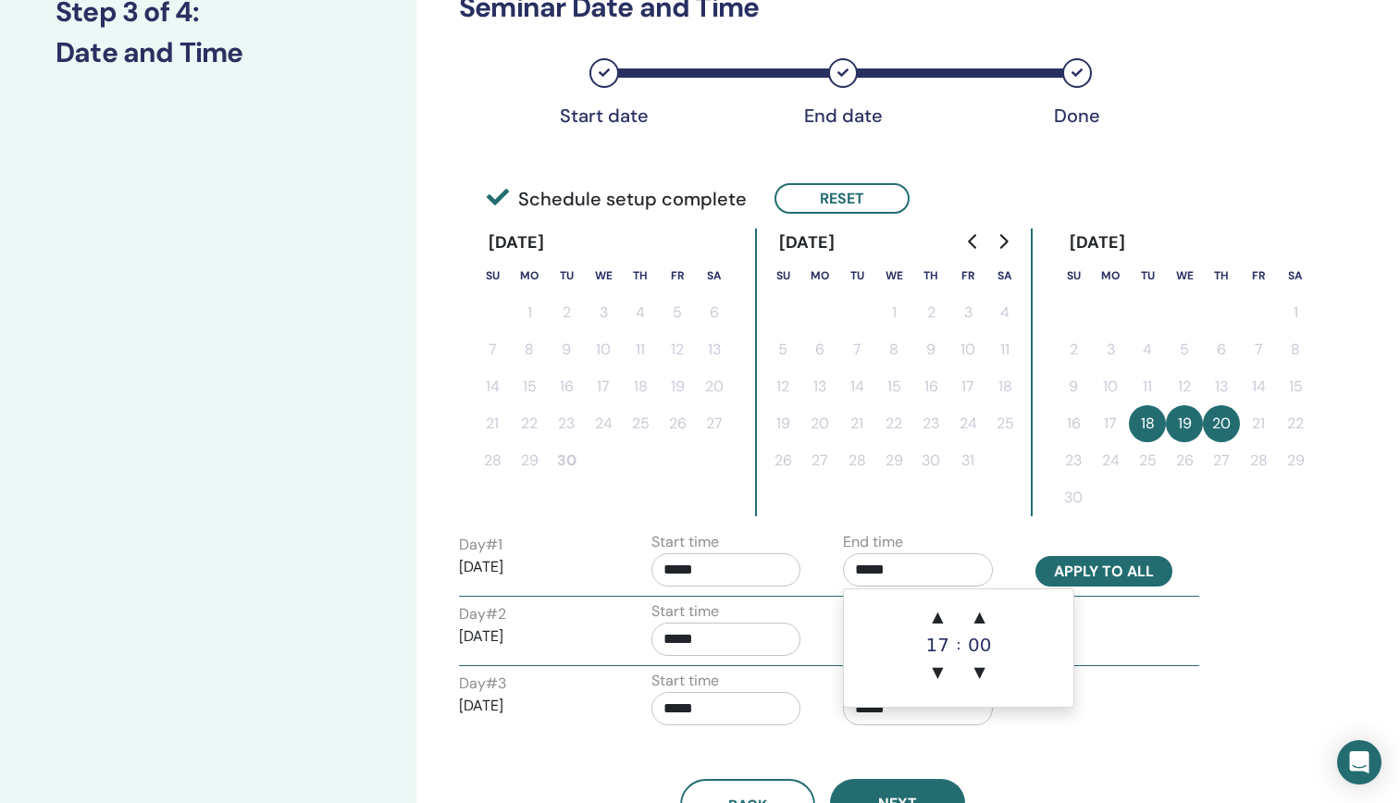
type input "*****"
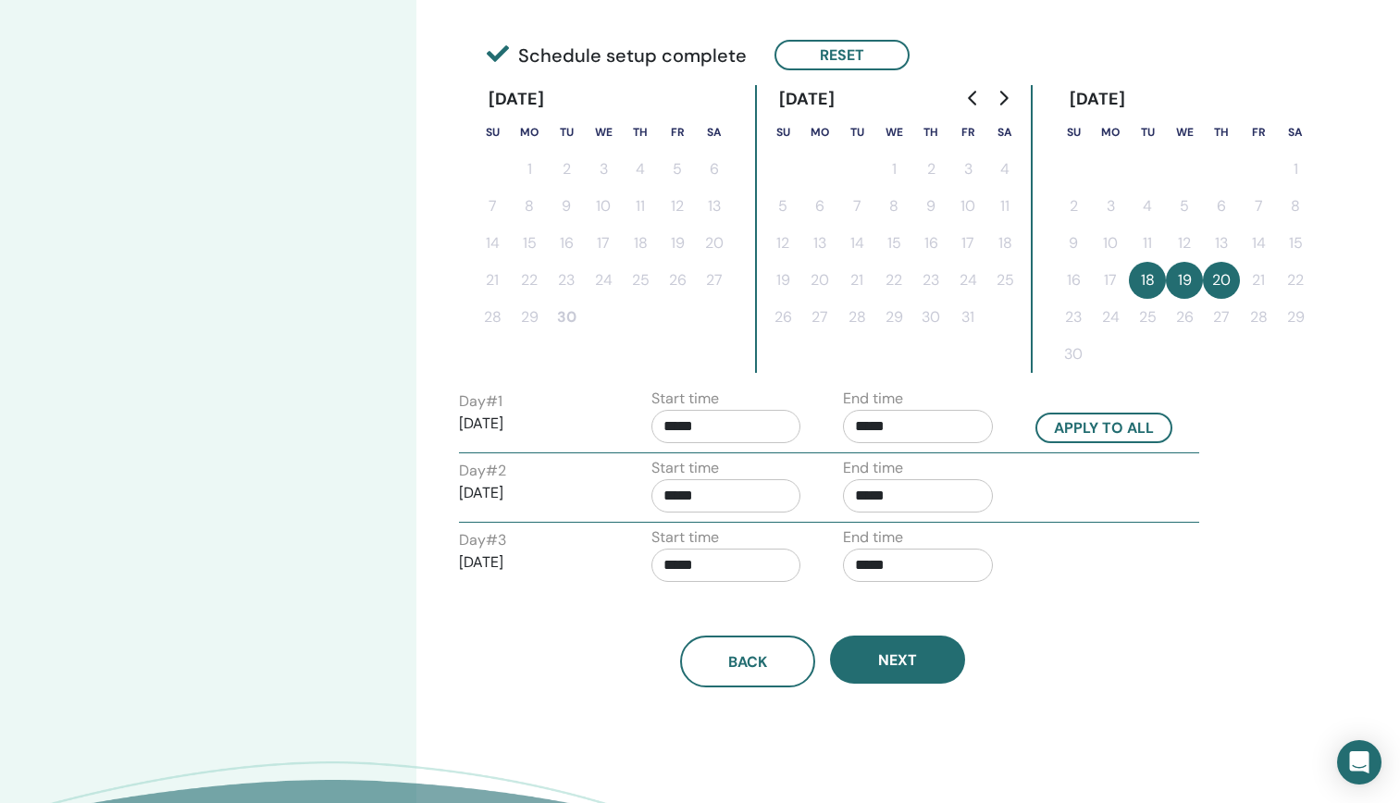
scroll to position [463, 0]
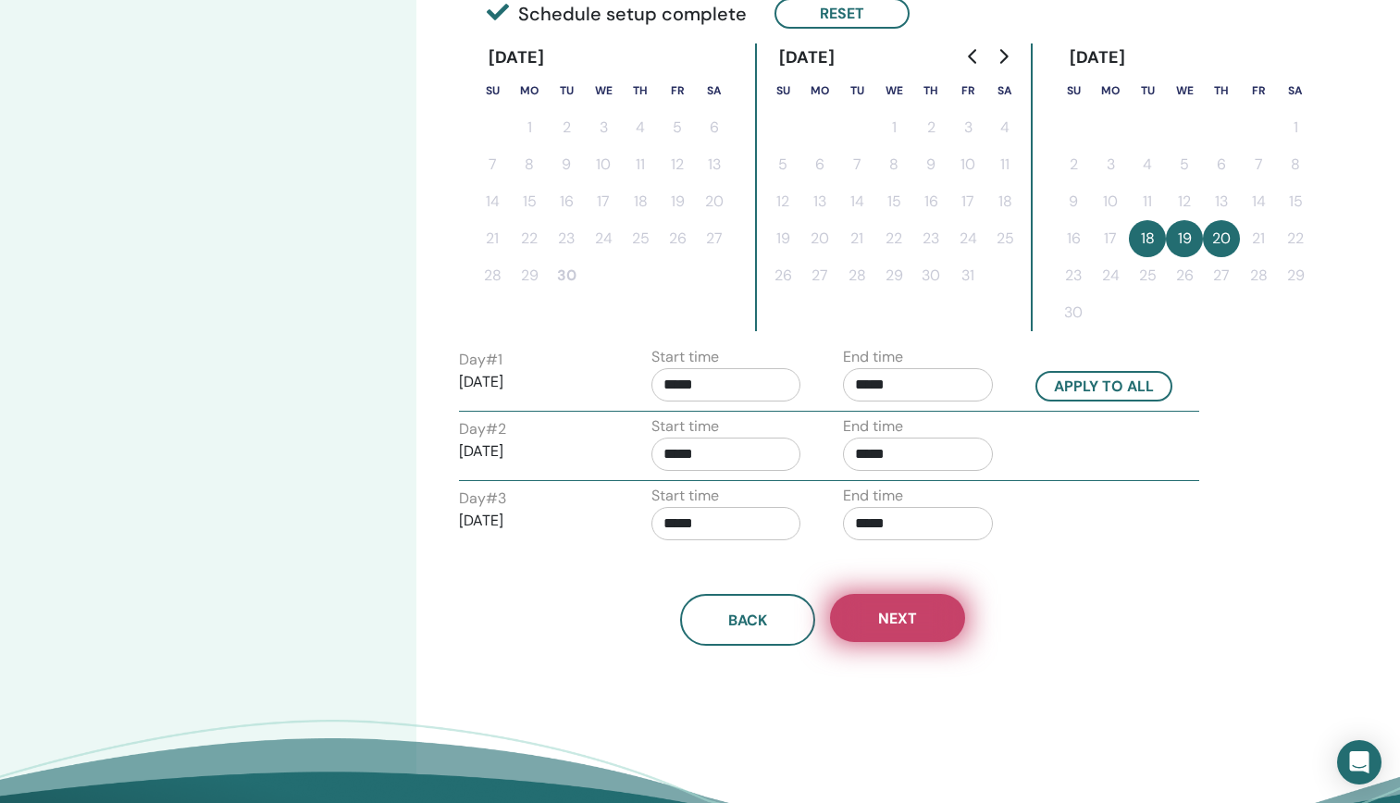
click at [939, 613] on button "Next" at bounding box center [897, 618] width 135 height 48
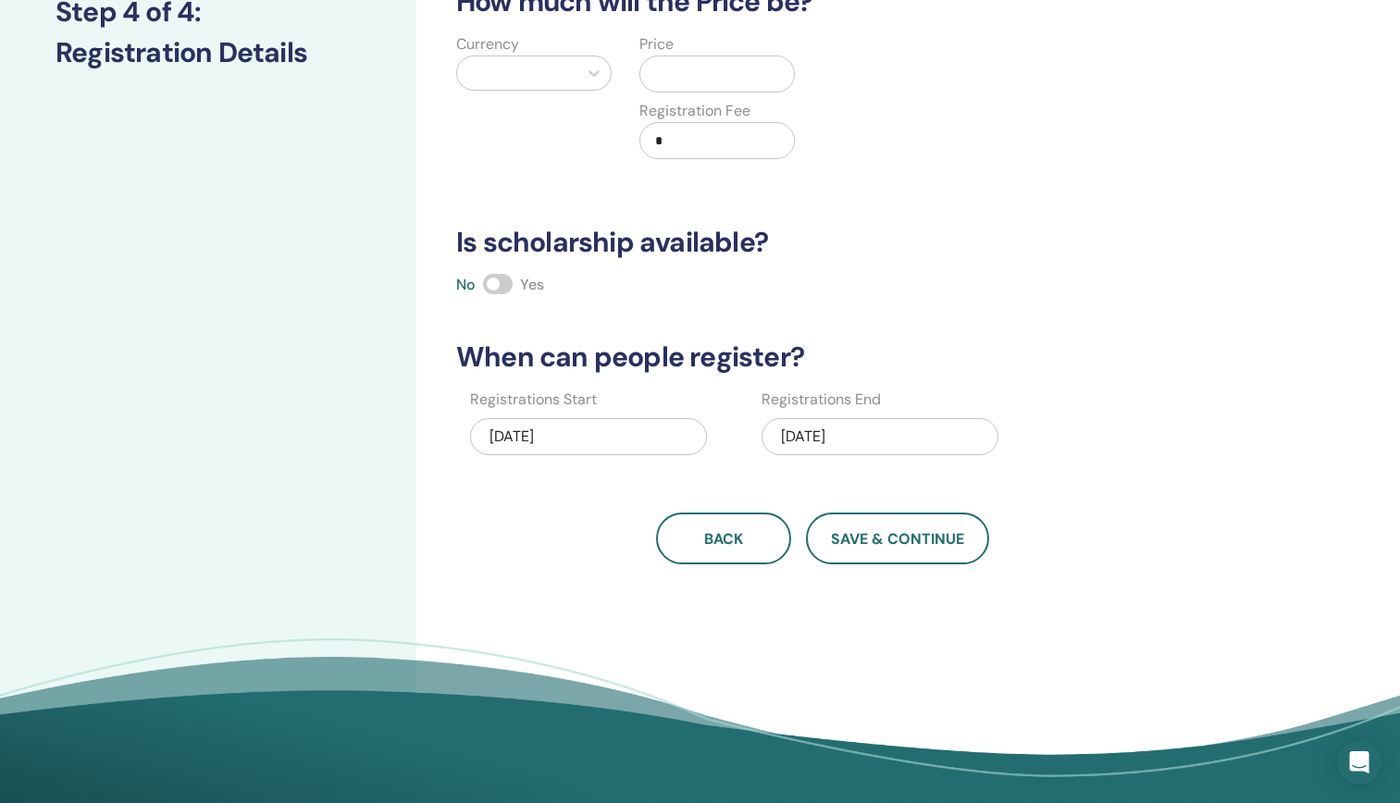
scroll to position [0, 0]
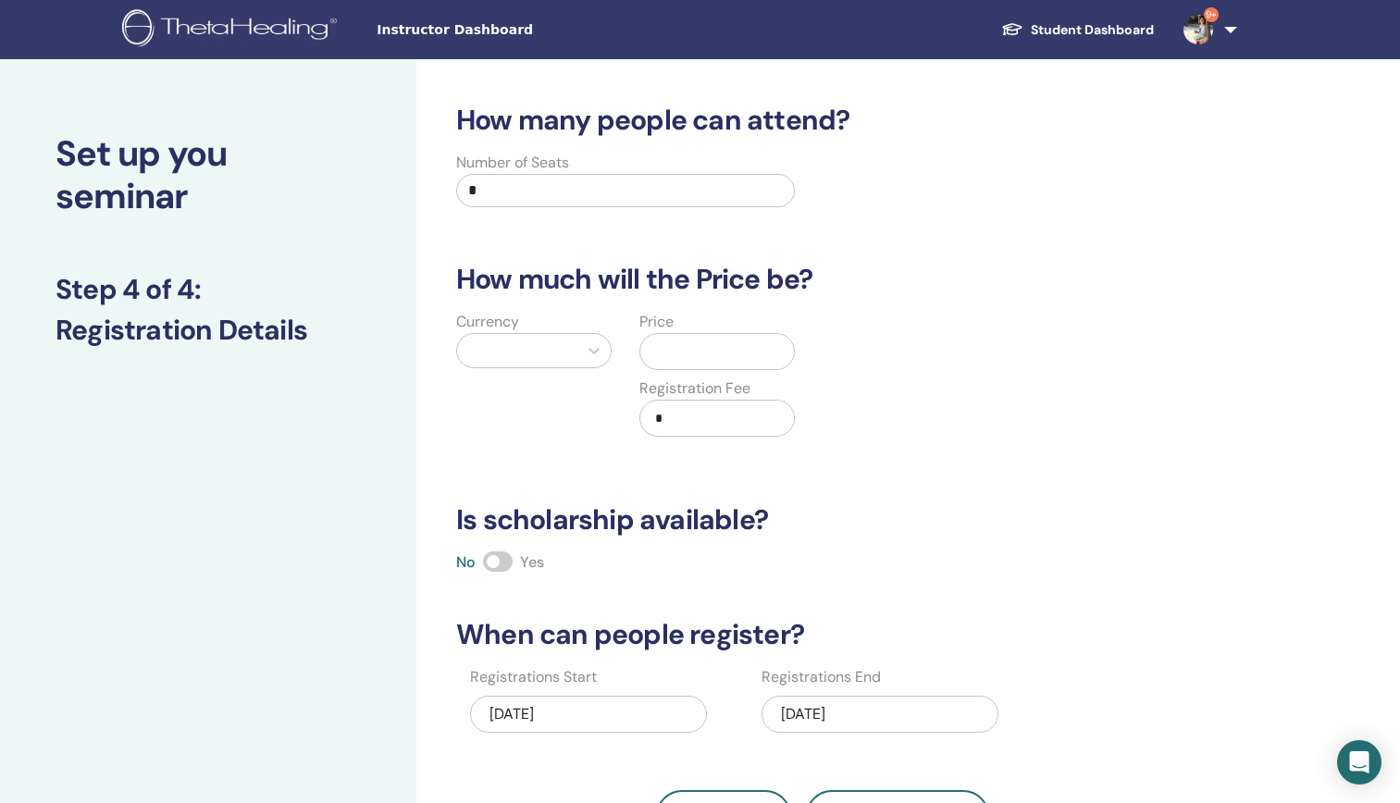
click at [661, 192] on input "*" at bounding box center [625, 190] width 339 height 33
type input "*"
click at [543, 352] on div at bounding box center [517, 351] width 102 height 26
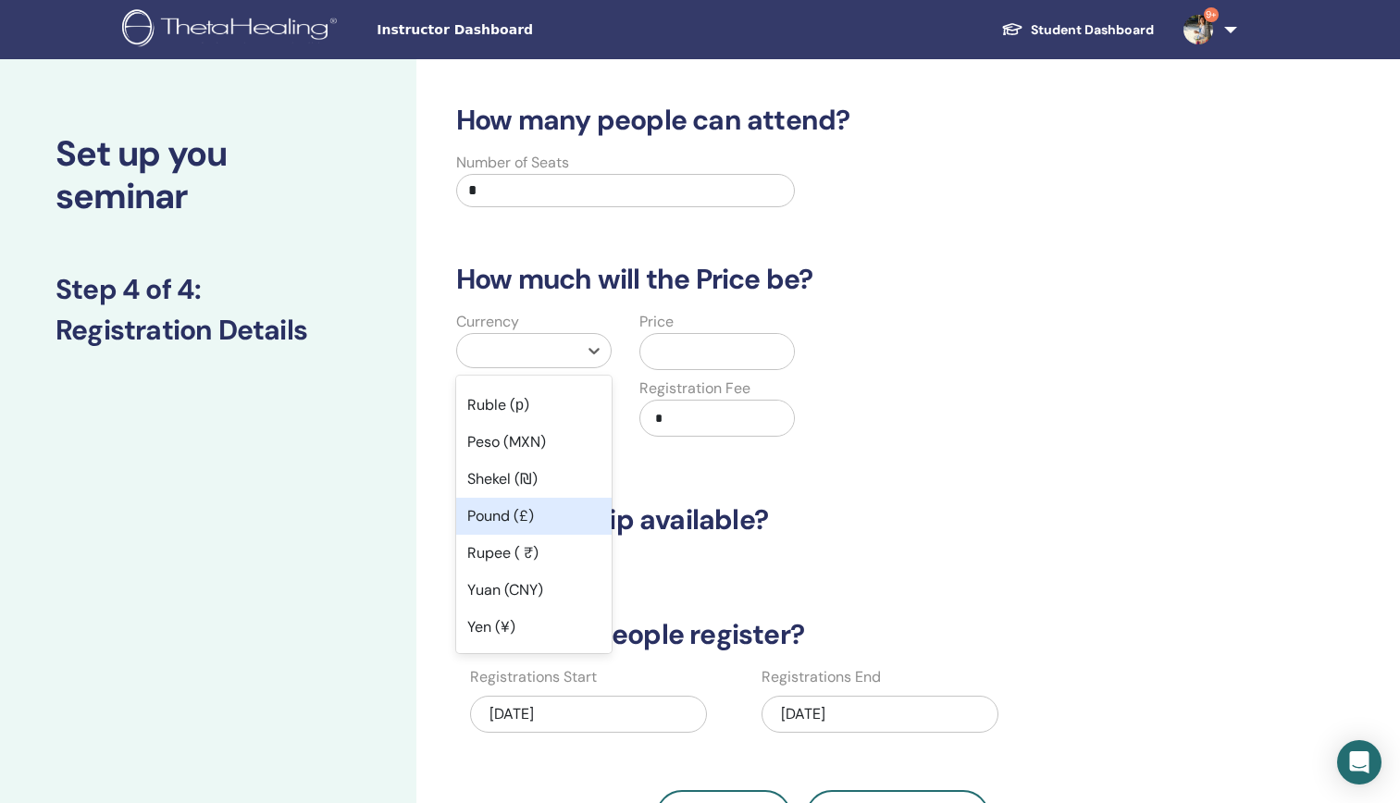
scroll to position [93, 0]
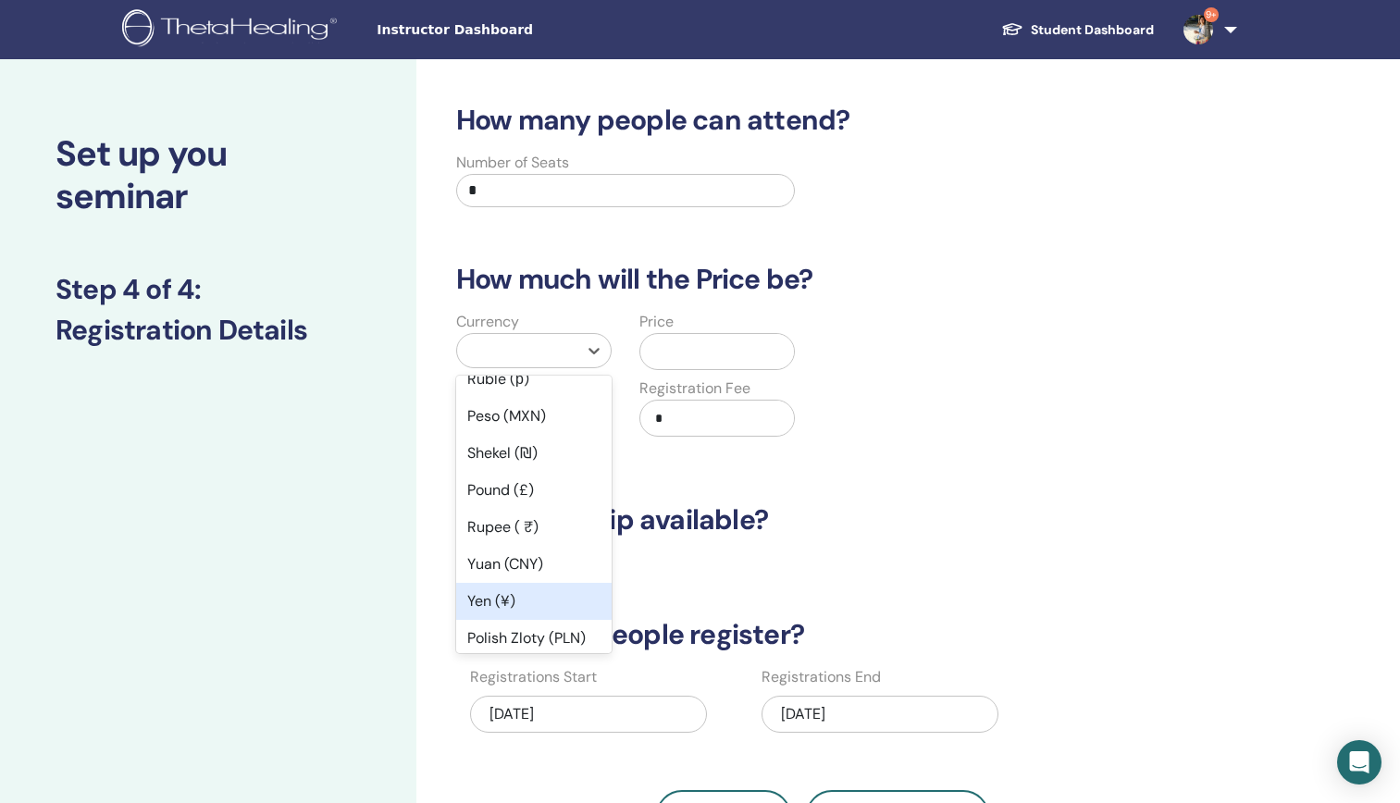
click at [499, 596] on div "Yen (¥)" at bounding box center [533, 601] width 155 height 37
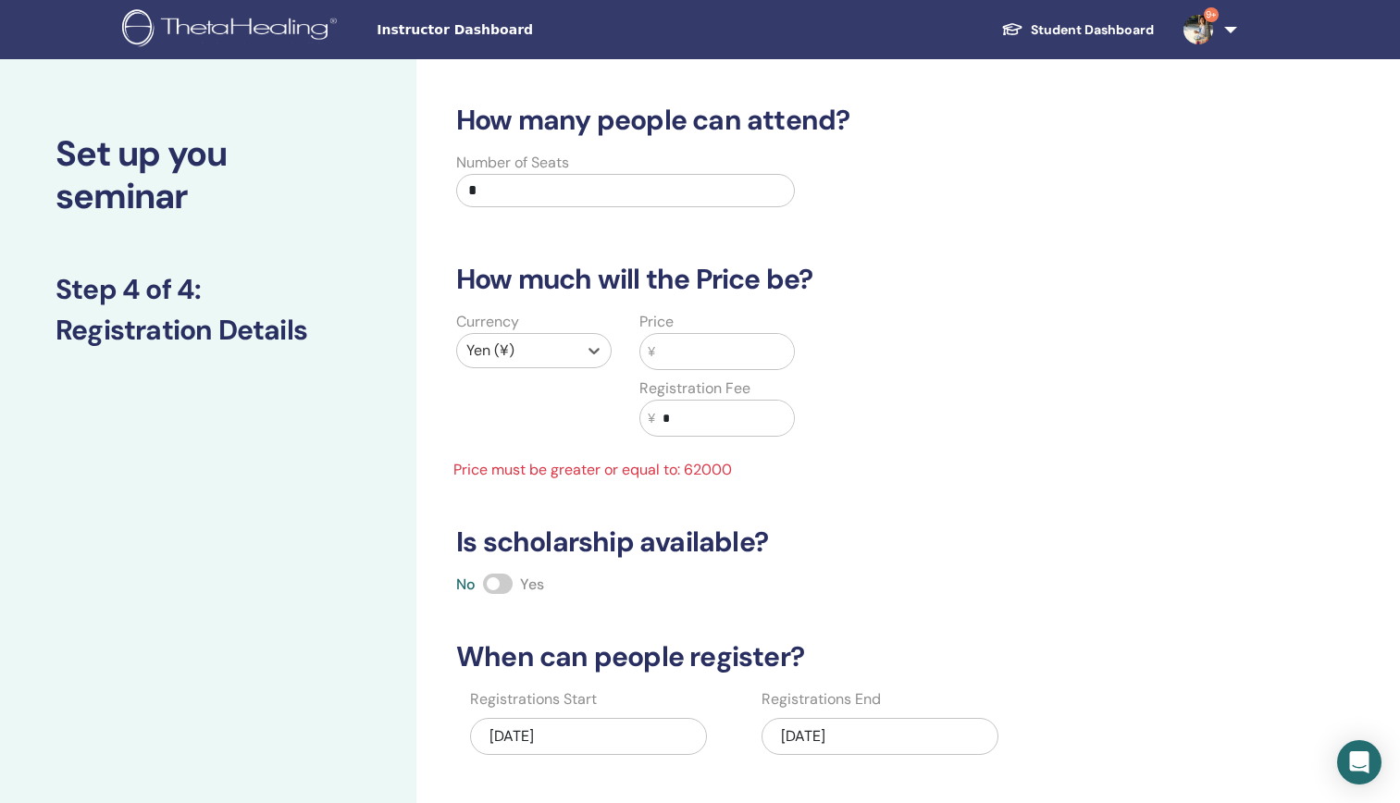
click at [701, 364] on input "text" at bounding box center [724, 351] width 139 height 35
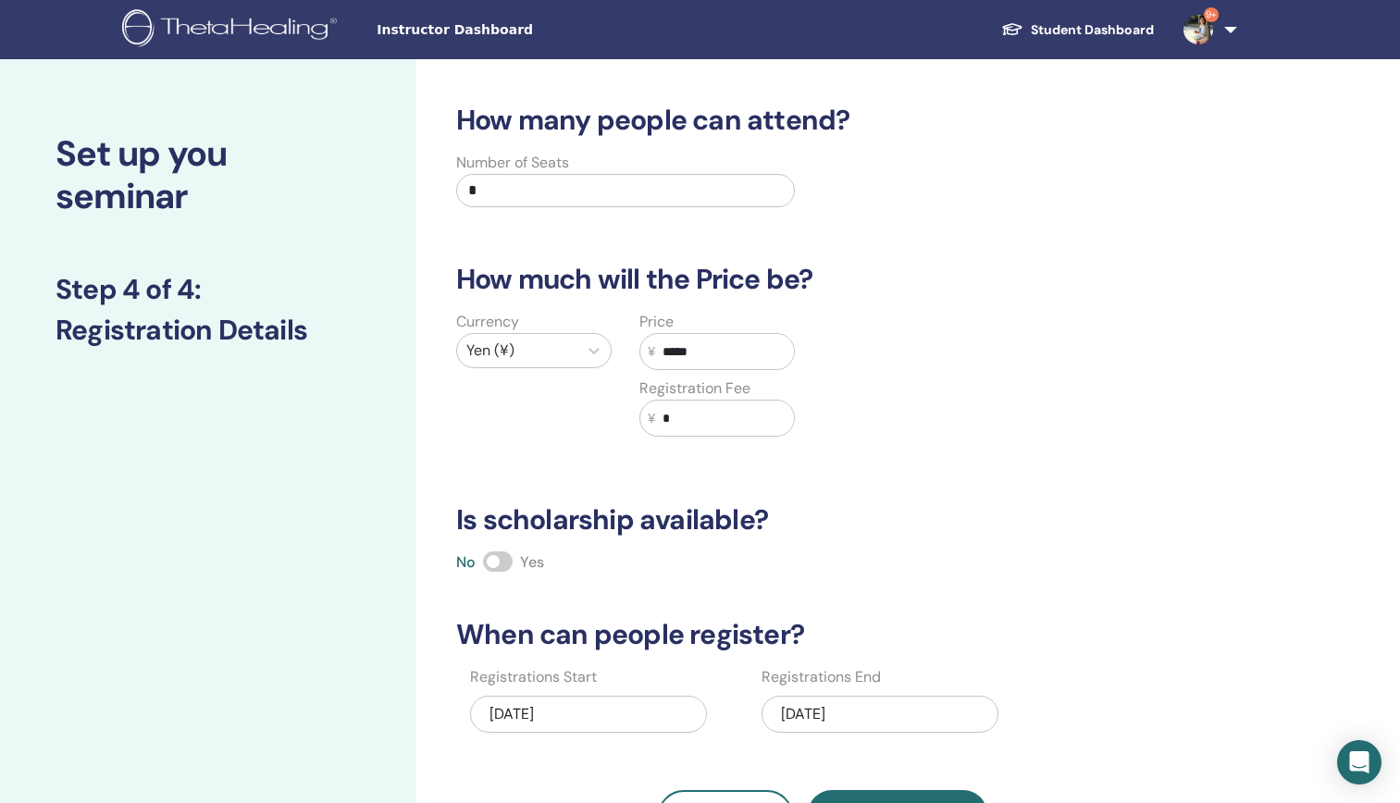
type input "*****"
click at [1152, 513] on h3 "Is scholarship available?" at bounding box center [823, 519] width 756 height 33
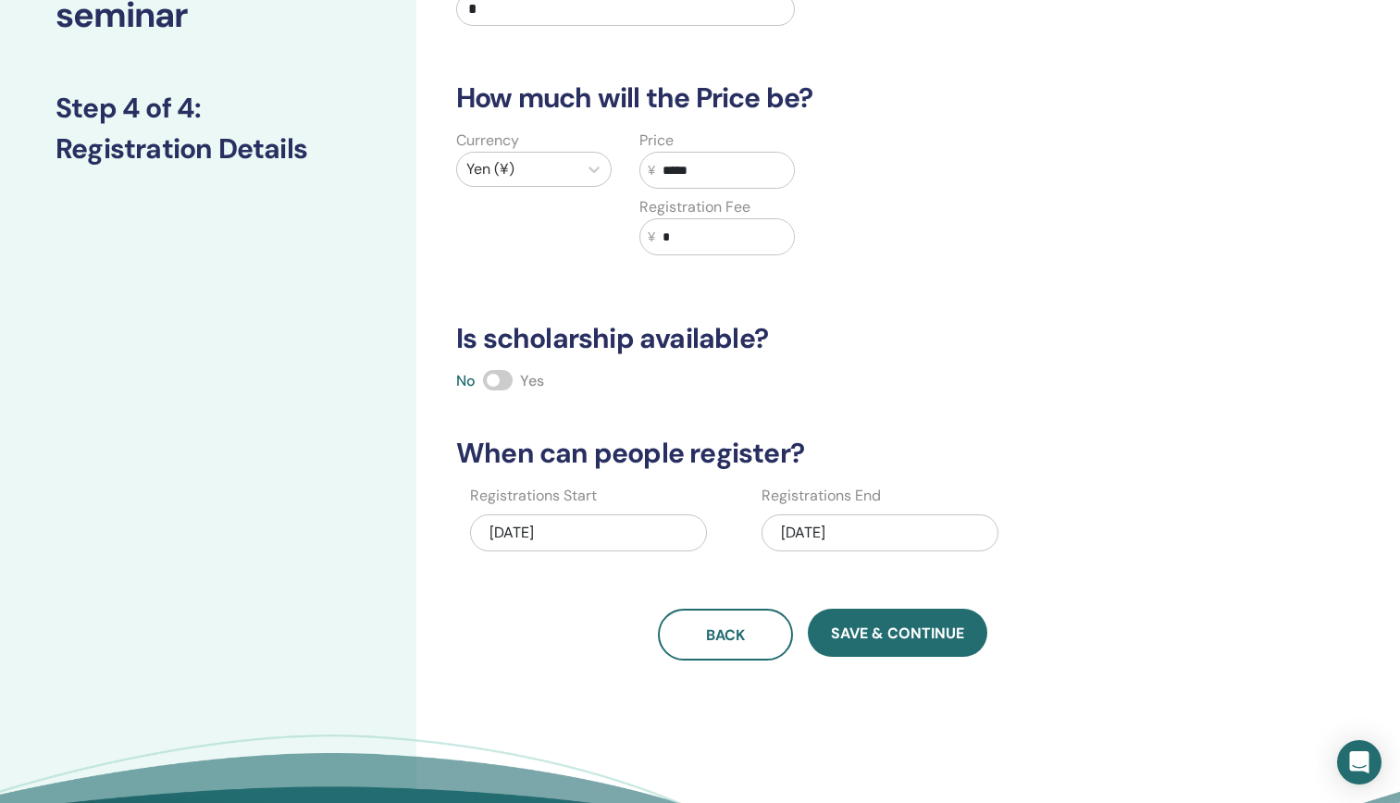
scroll to position [185, 0]
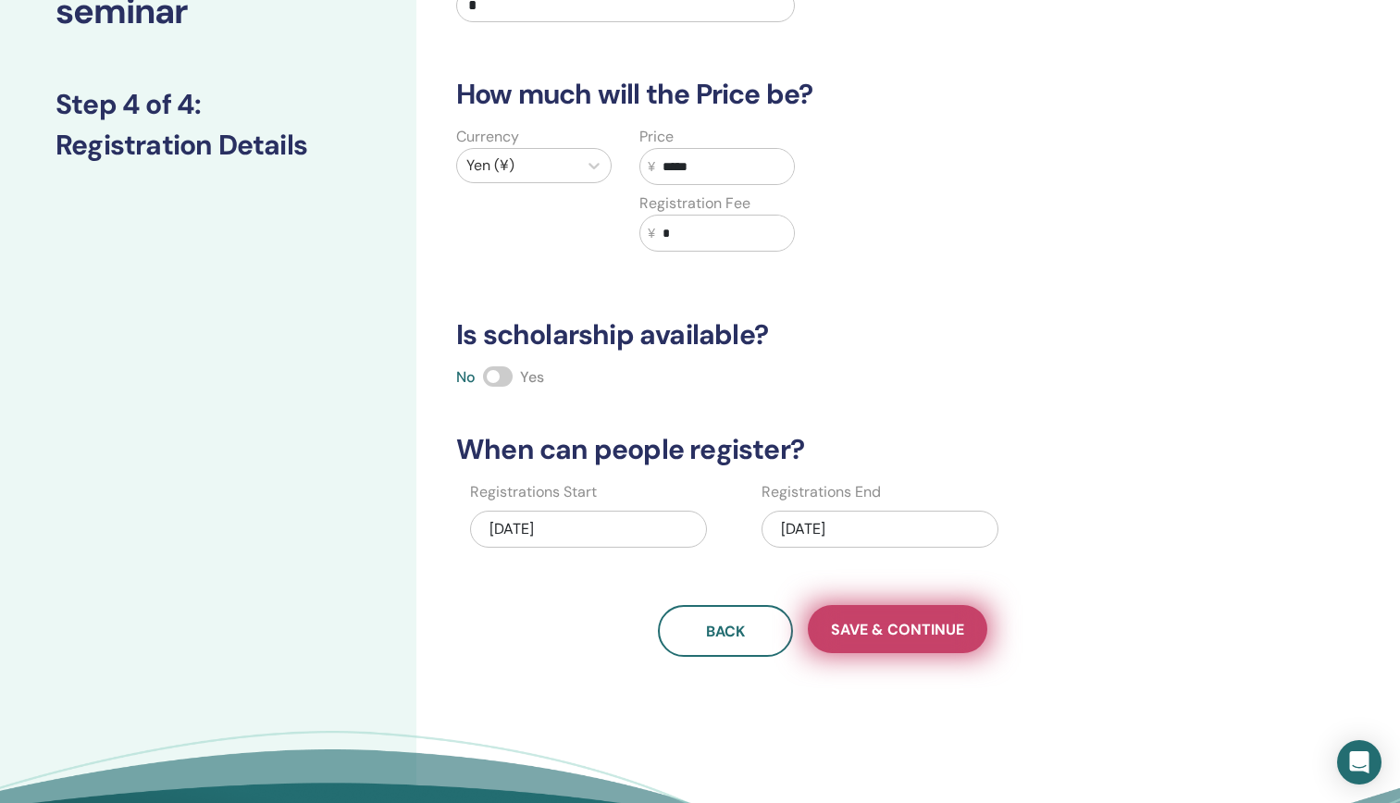
click at [889, 643] on button "Save & Continue" at bounding box center [897, 629] width 179 height 48
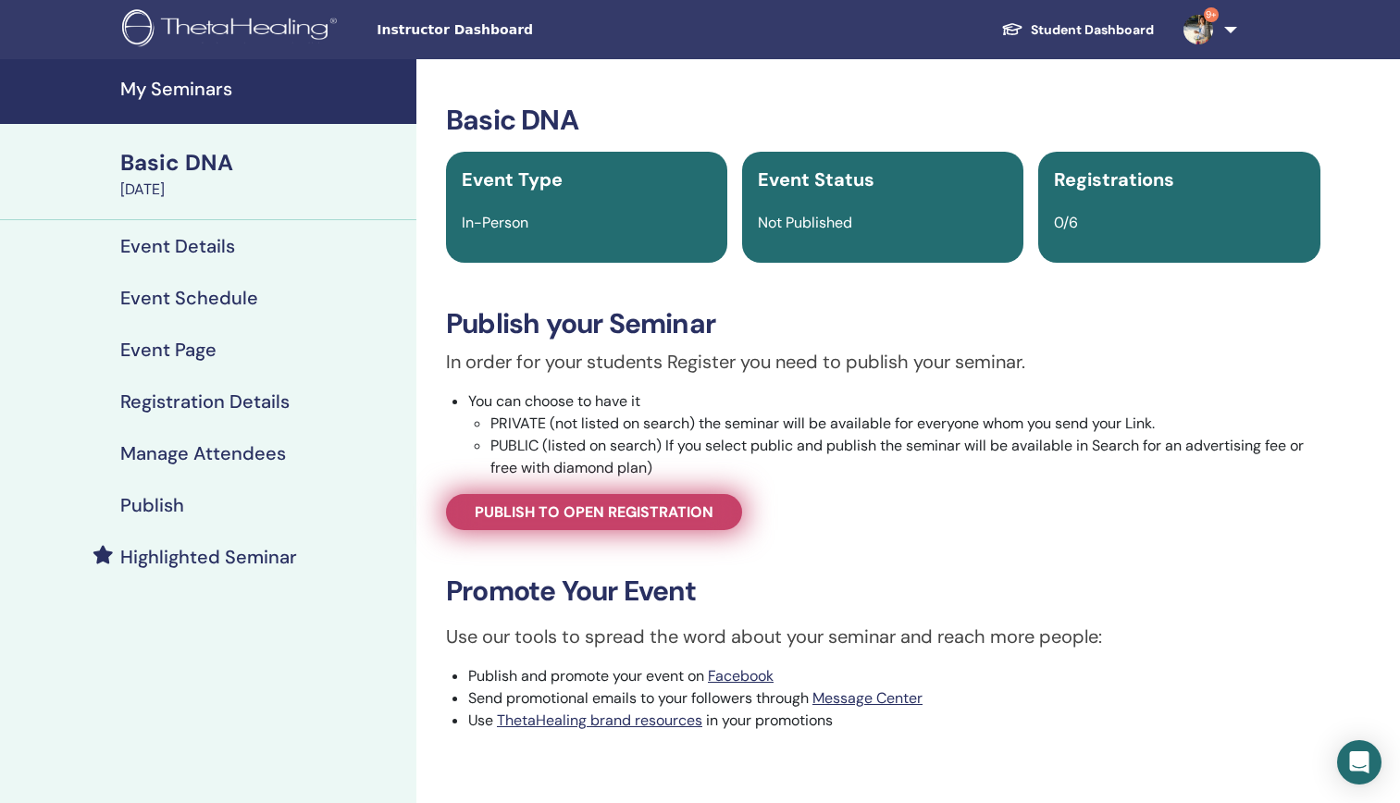
click at [652, 514] on span "Publish to open registration" at bounding box center [594, 511] width 239 height 19
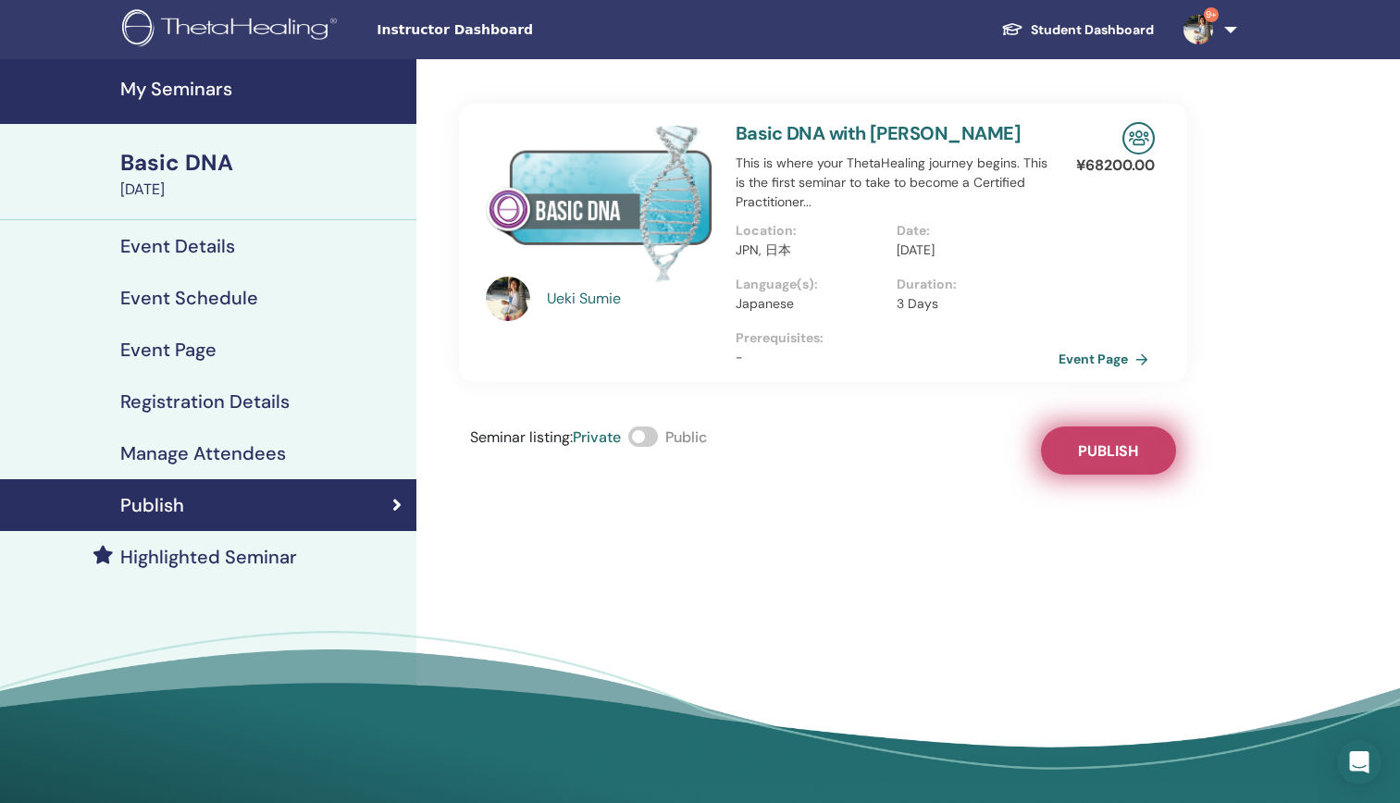
click at [1113, 454] on span "Publish" at bounding box center [1108, 450] width 60 height 19
click at [203, 89] on h4 "My Seminars" at bounding box center [262, 89] width 285 height 22
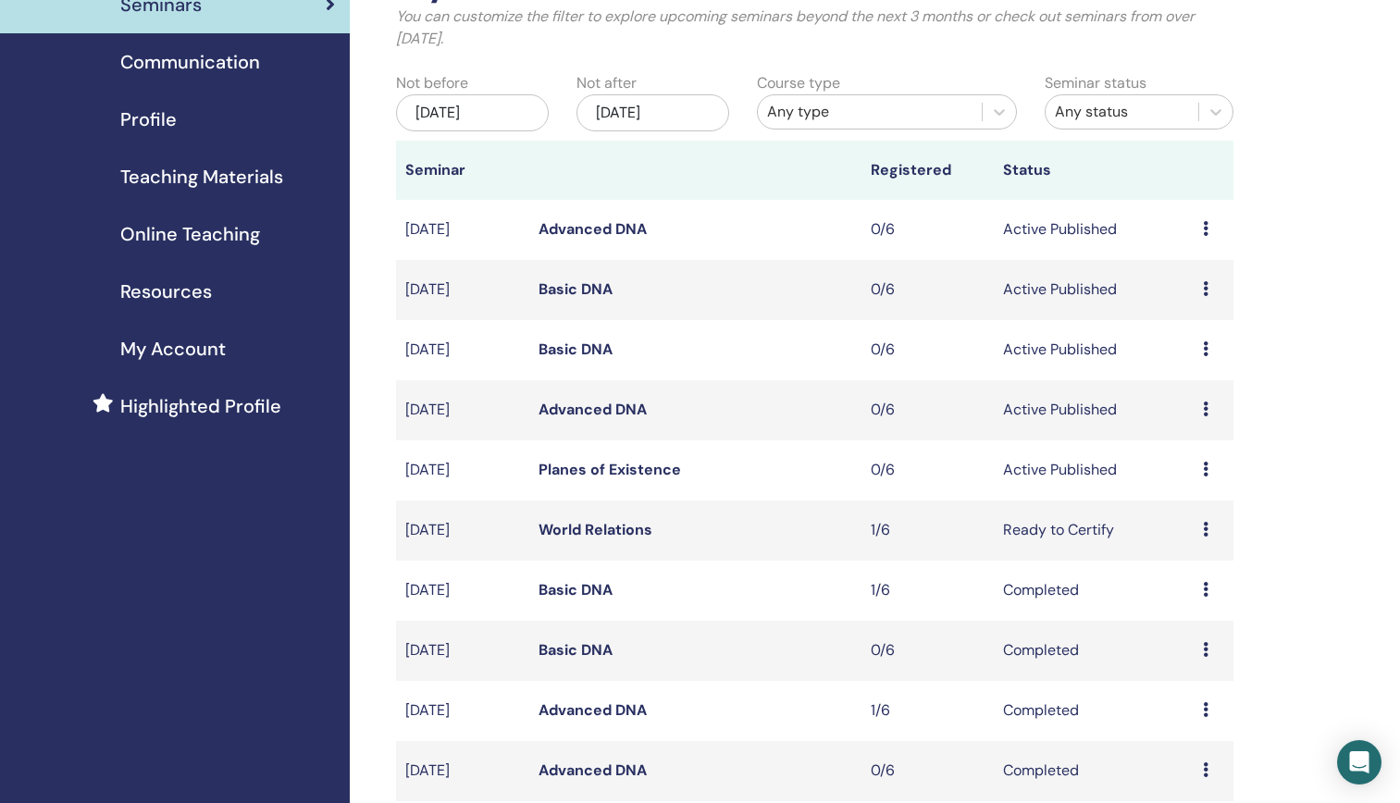
scroll to position [185, 0]
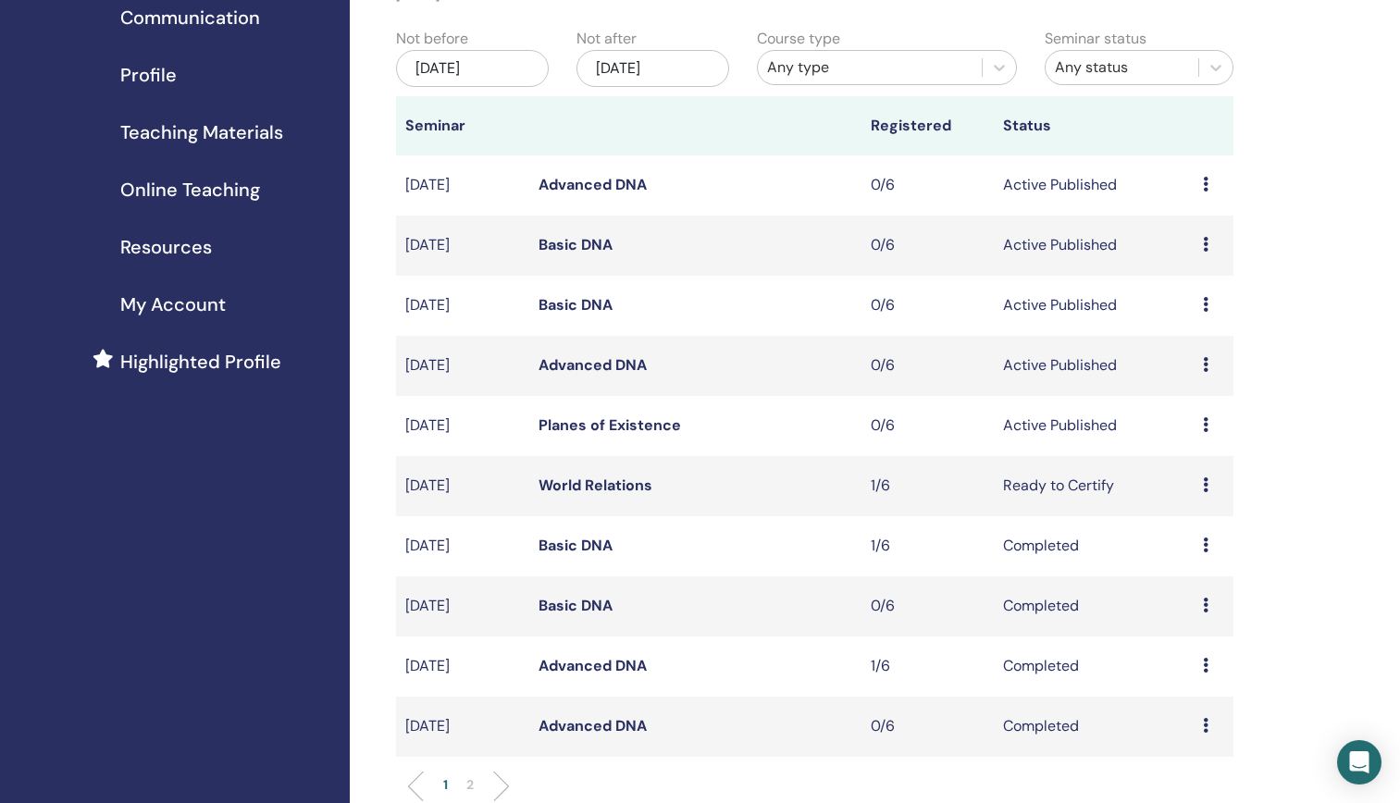
click at [609, 367] on link "Advanced DNA" at bounding box center [592, 364] width 108 height 19
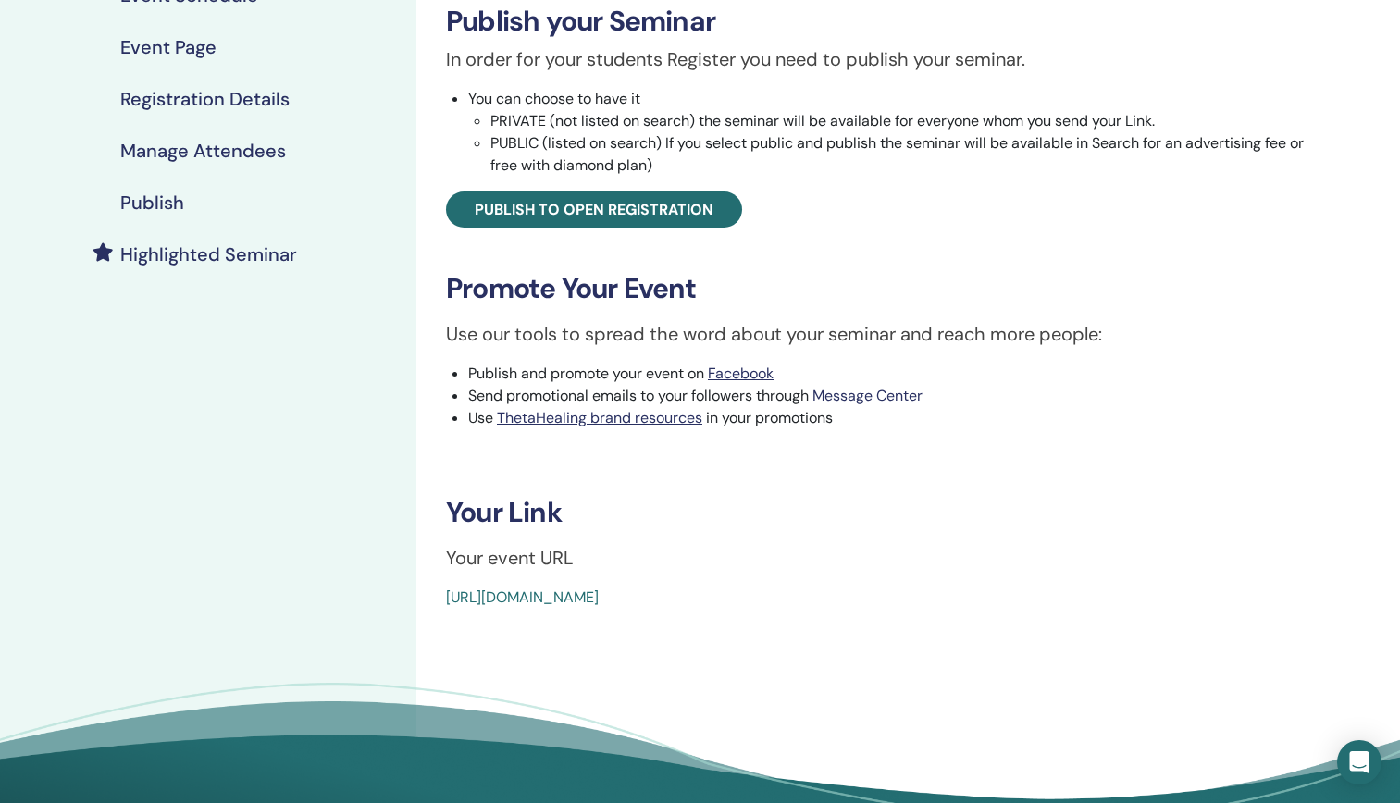
scroll to position [370, 0]
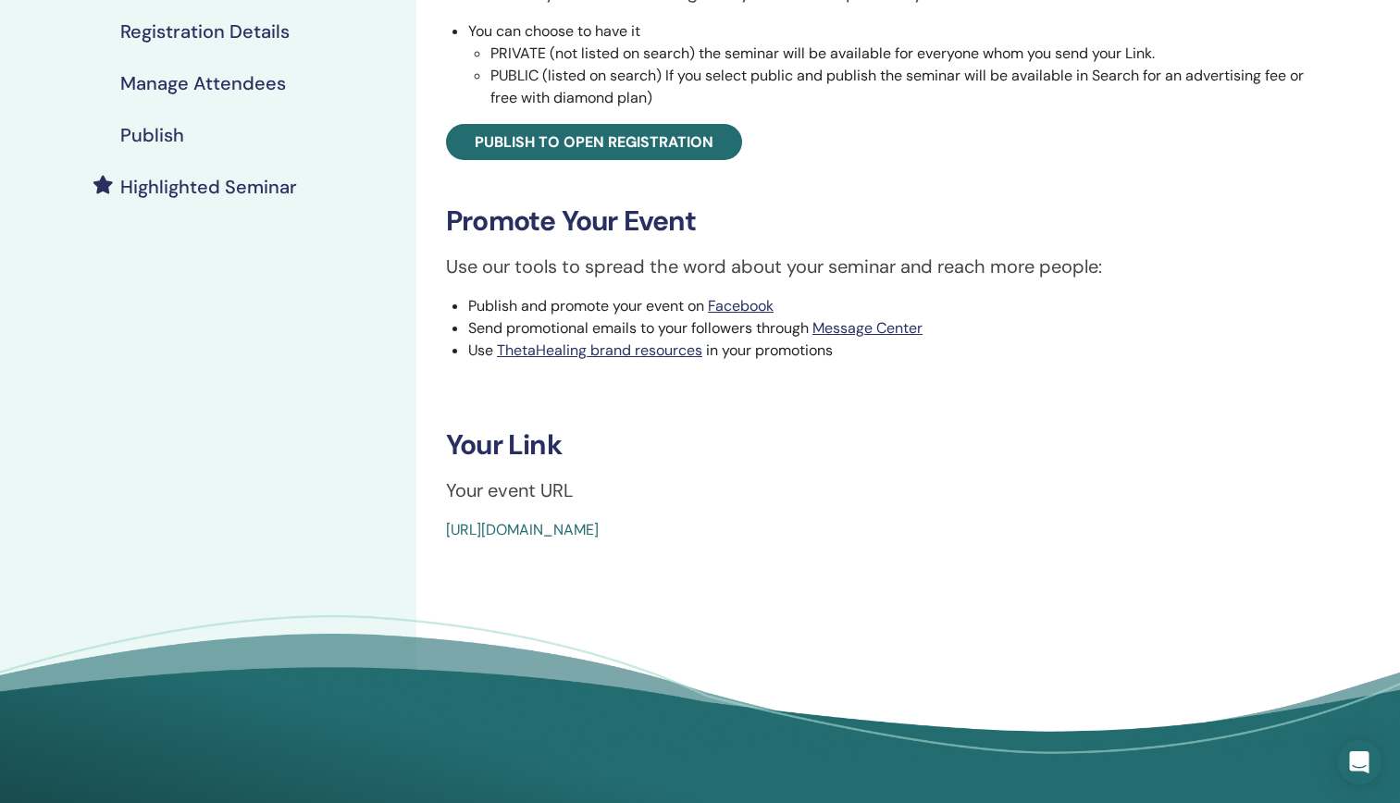
click at [599, 530] on link "[URL][DOMAIN_NAME]" at bounding box center [522, 529] width 153 height 19
